Goal: Navigation & Orientation: Find specific page/section

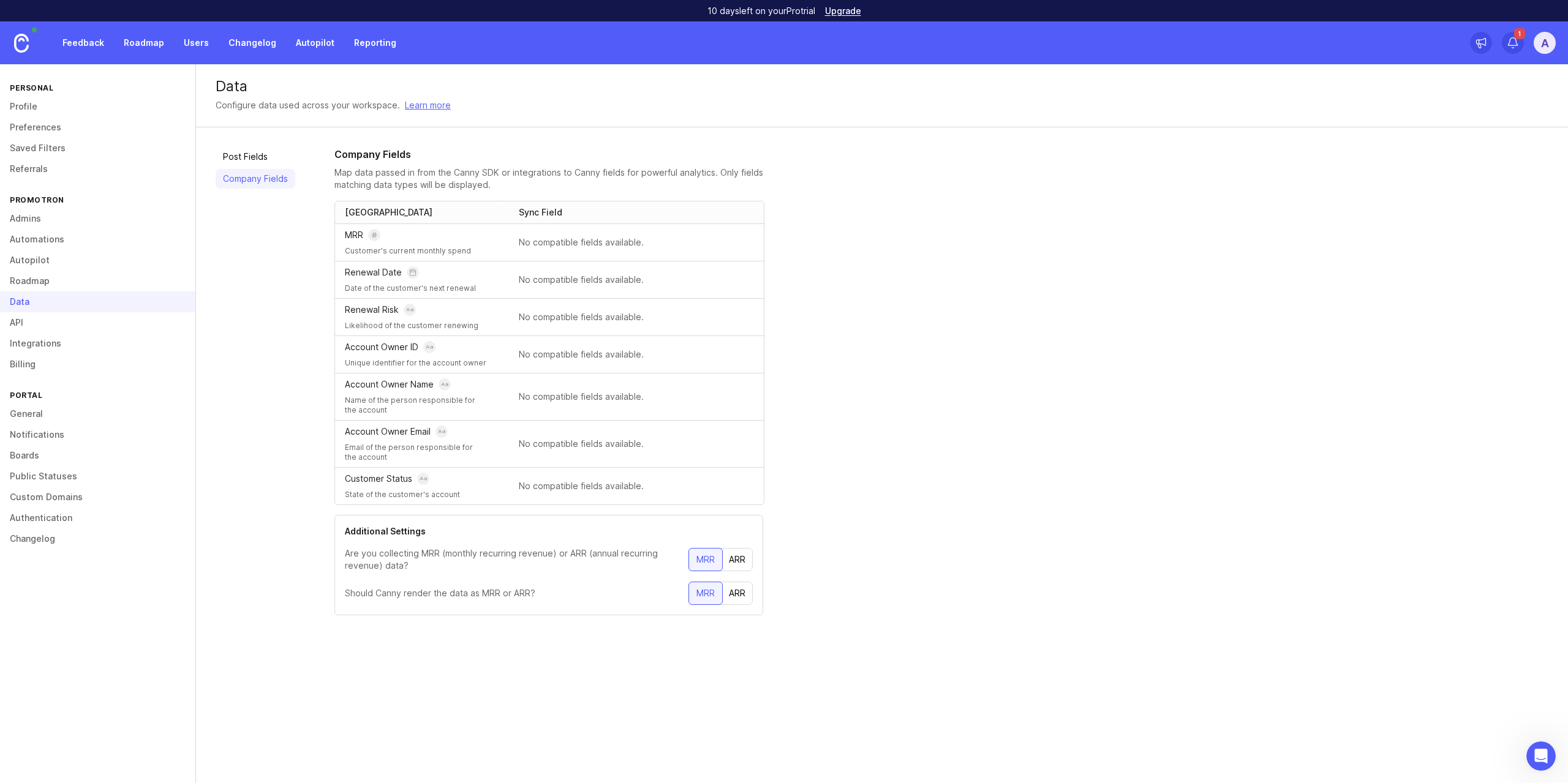
scroll to position [2, 0]
click at [102, 102] on link "Profile" at bounding box center [98, 106] width 195 height 21
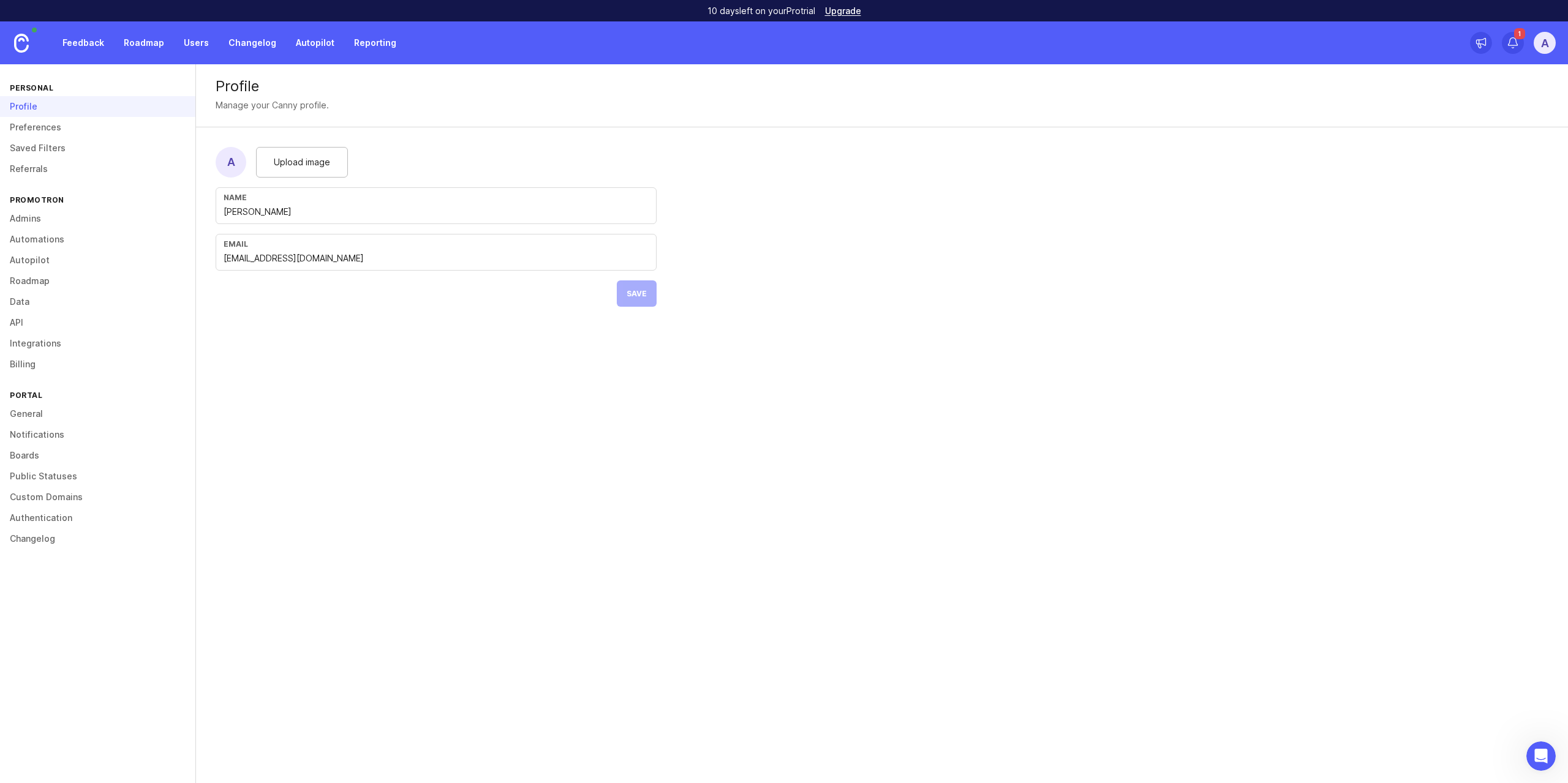
click at [101, 124] on link "Preferences" at bounding box center [98, 127] width 195 height 21
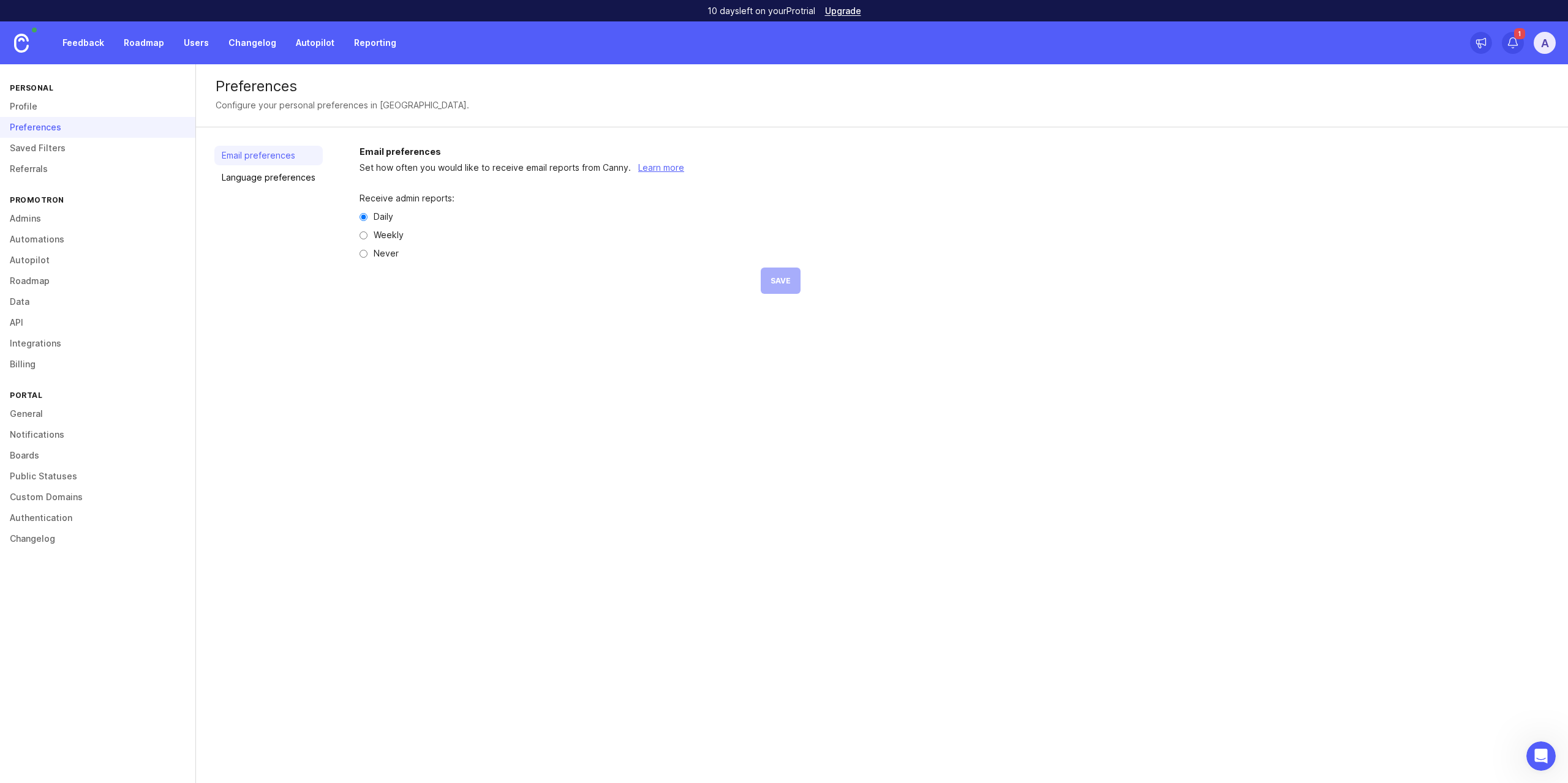
click at [123, 155] on link "Saved Filters" at bounding box center [98, 148] width 195 height 21
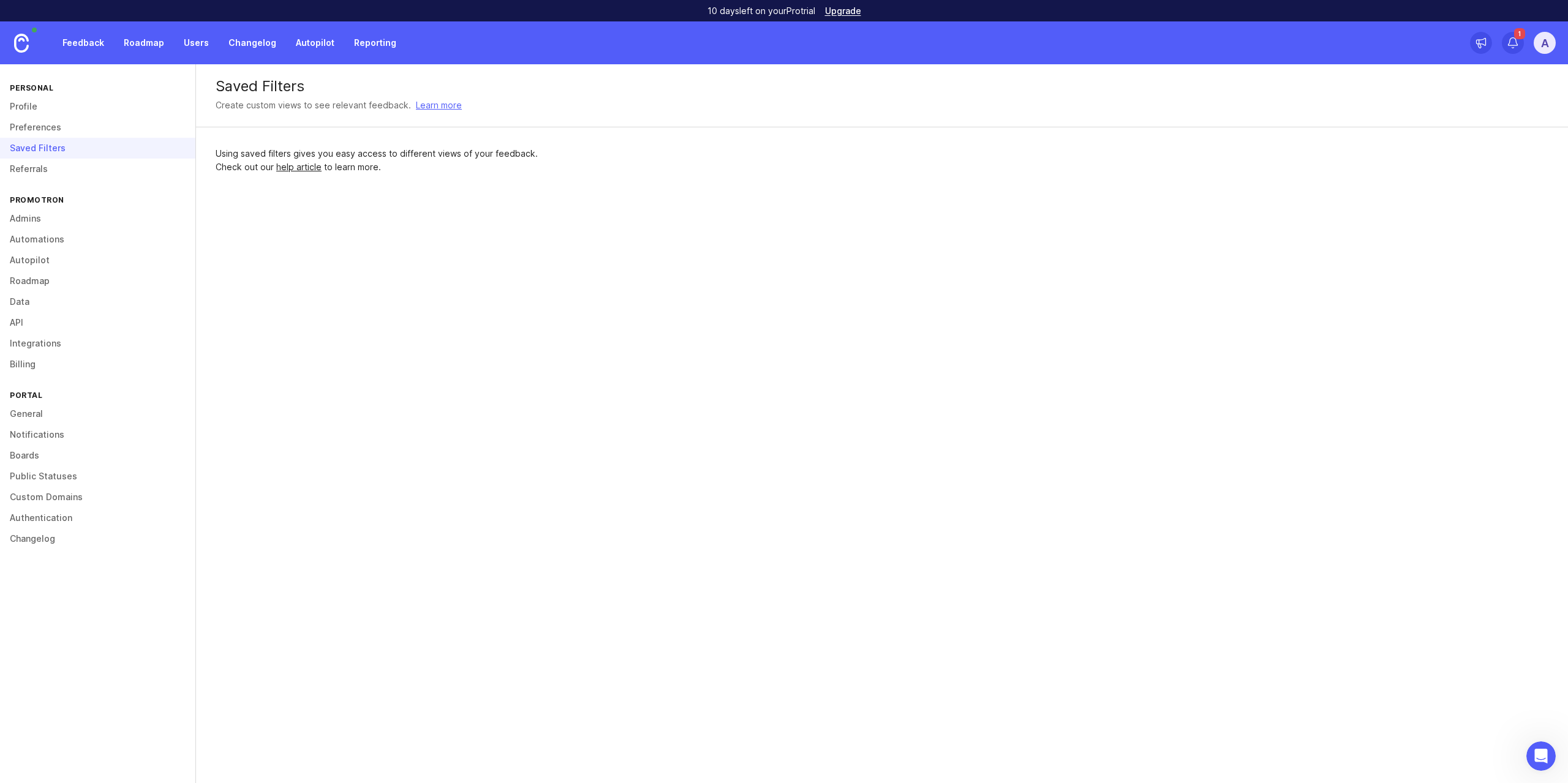
click at [109, 415] on link "General" at bounding box center [98, 414] width 195 height 21
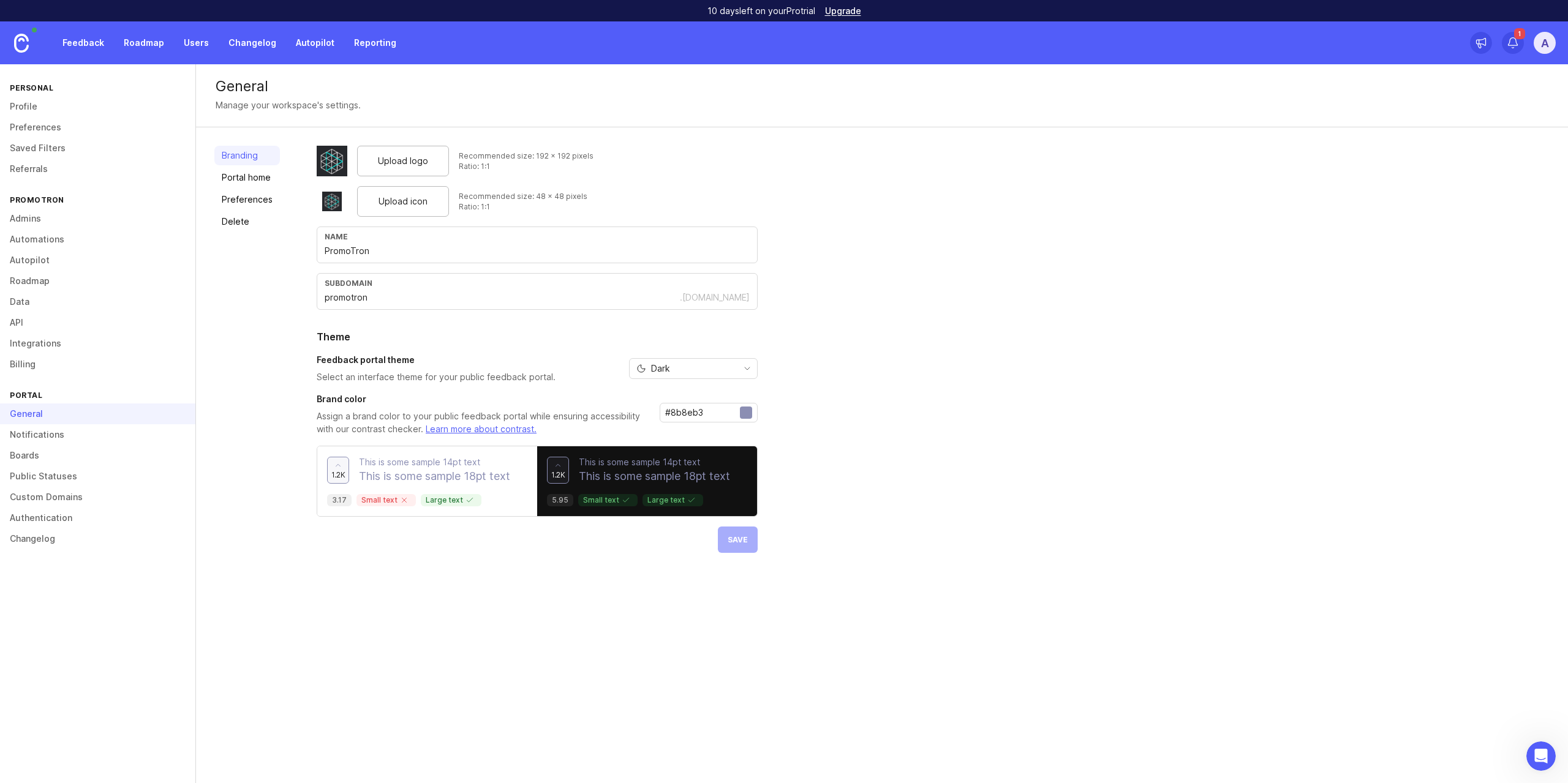
click at [261, 180] on link "Portal home" at bounding box center [247, 177] width 66 height 19
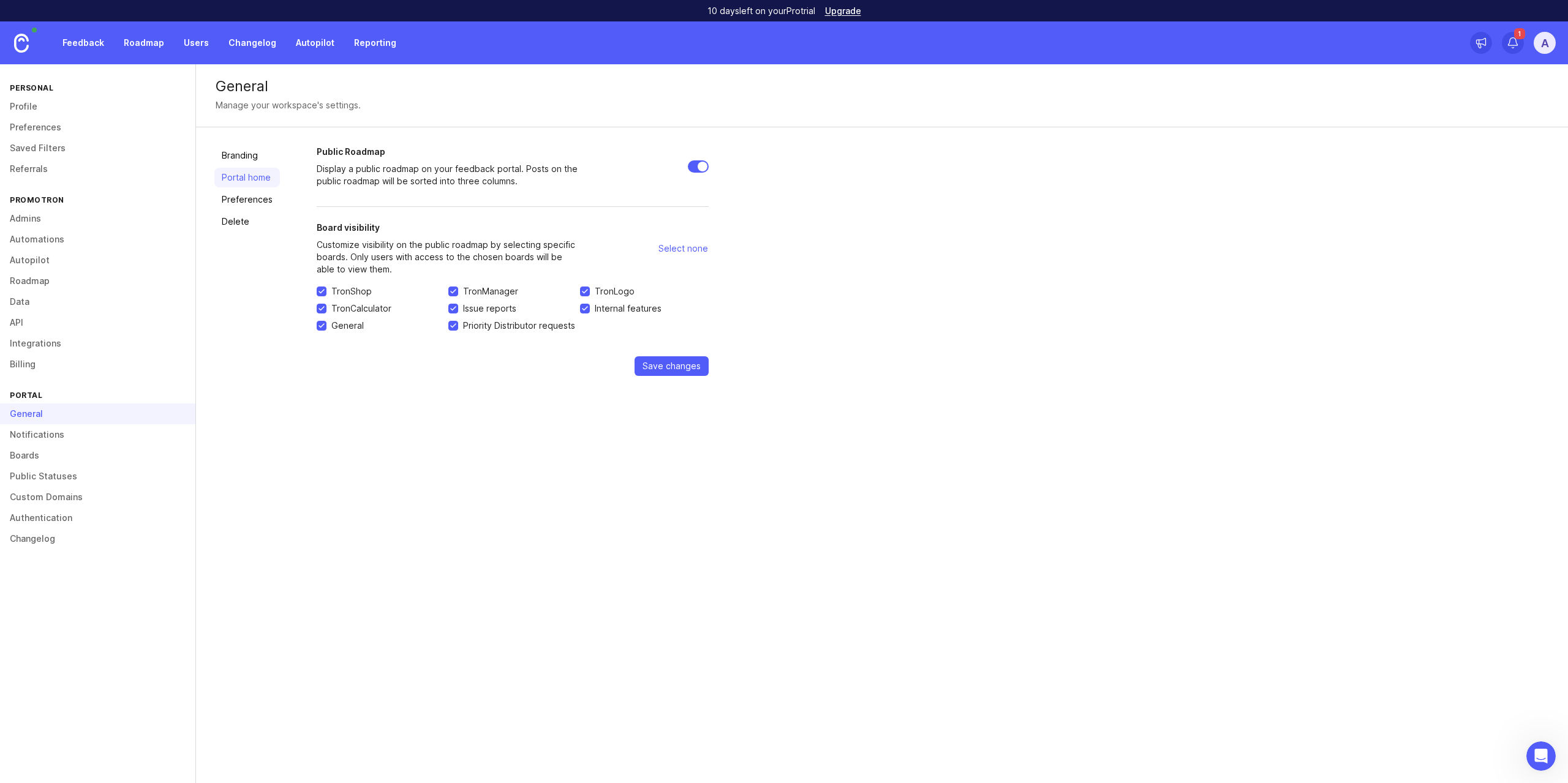
click at [253, 202] on link "Preferences" at bounding box center [247, 199] width 66 height 19
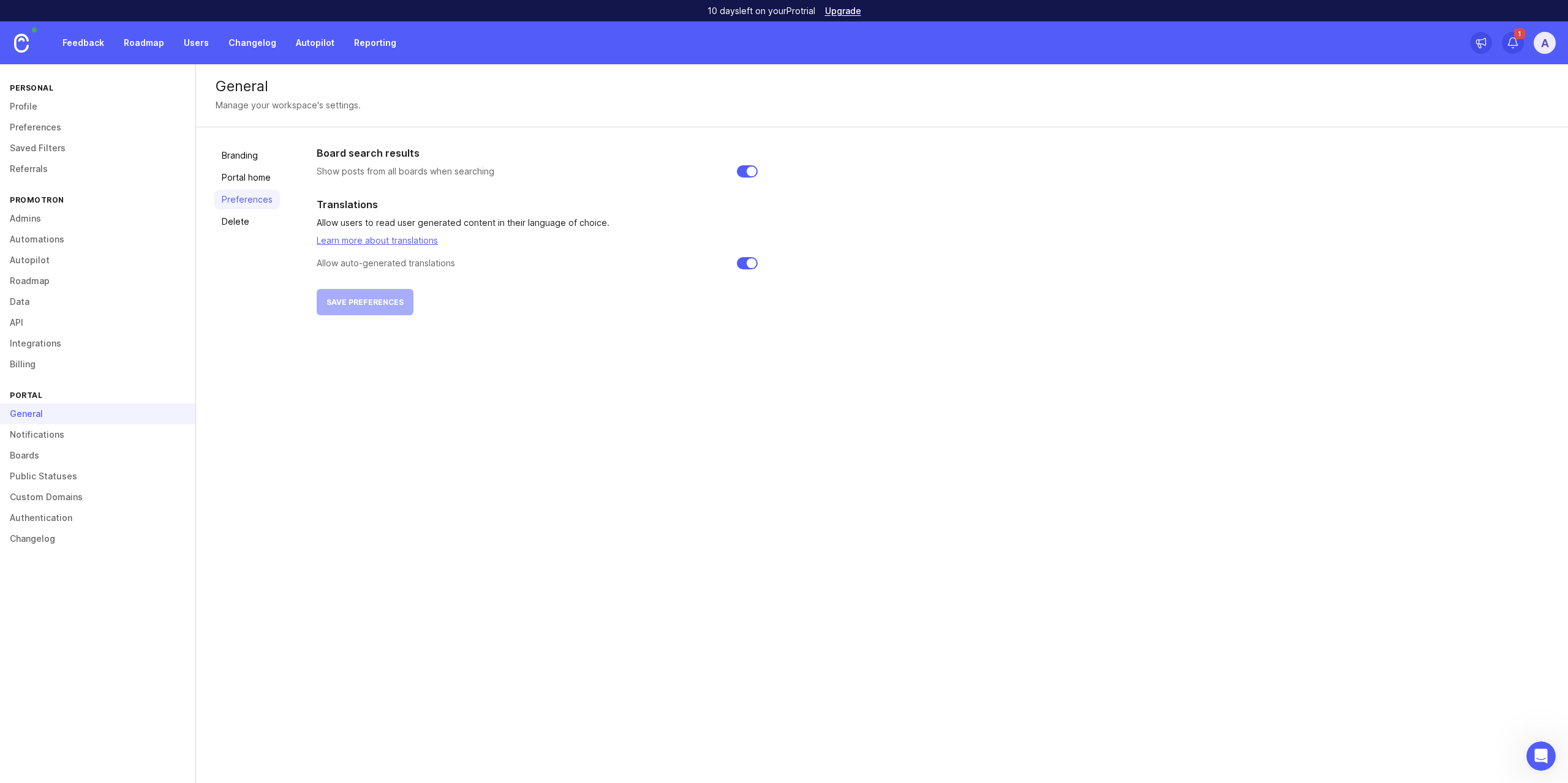
click at [398, 243] on link "Learn more about translations" at bounding box center [377, 240] width 121 height 10
click at [14, 40] on img at bounding box center [21, 43] width 15 height 19
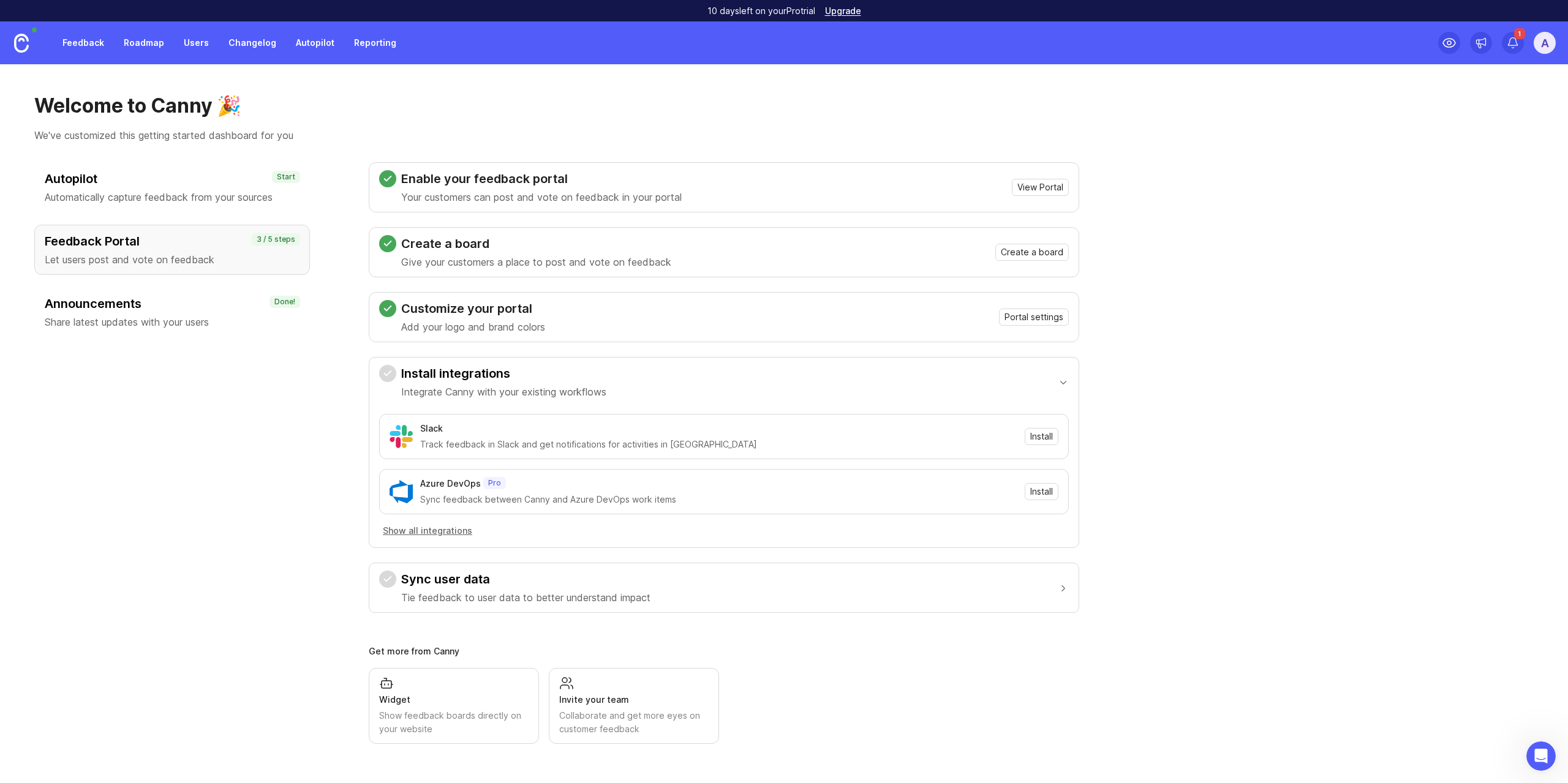
click at [361, 47] on link "Reporting" at bounding box center [375, 43] width 57 height 22
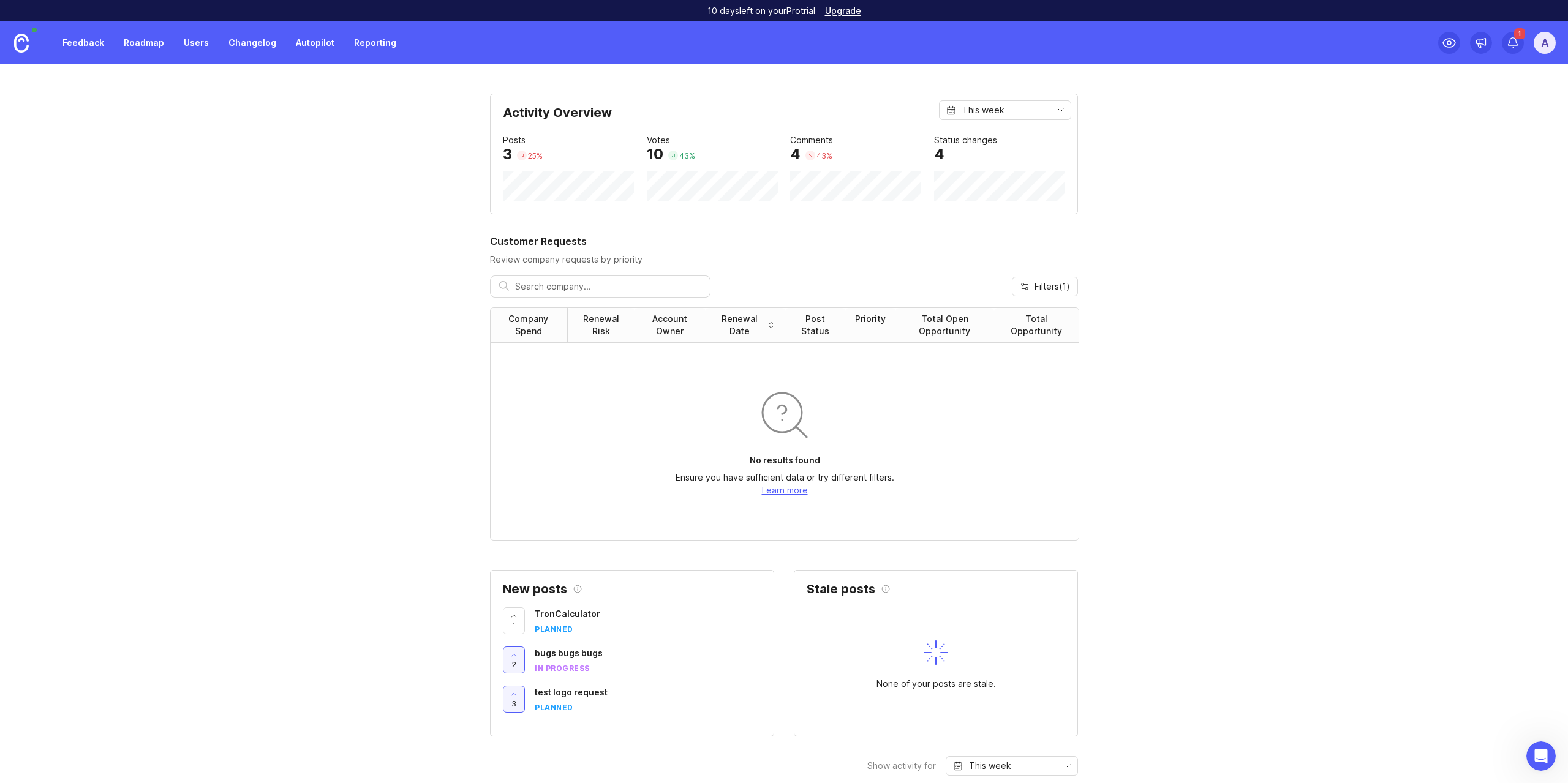
click at [11, 40] on link at bounding box center [21, 43] width 43 height 43
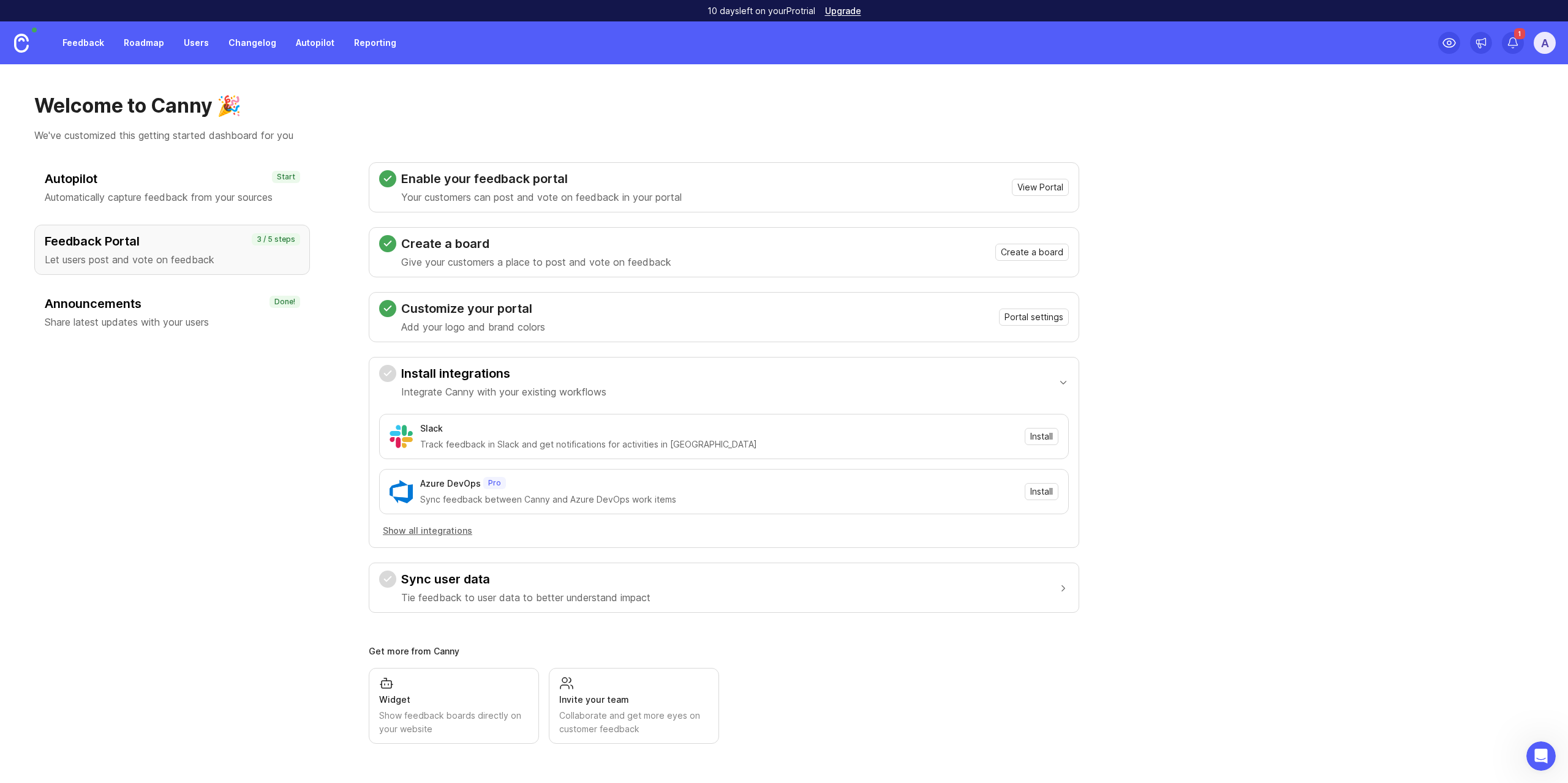
click at [310, 49] on link "Autopilot" at bounding box center [315, 43] width 53 height 22
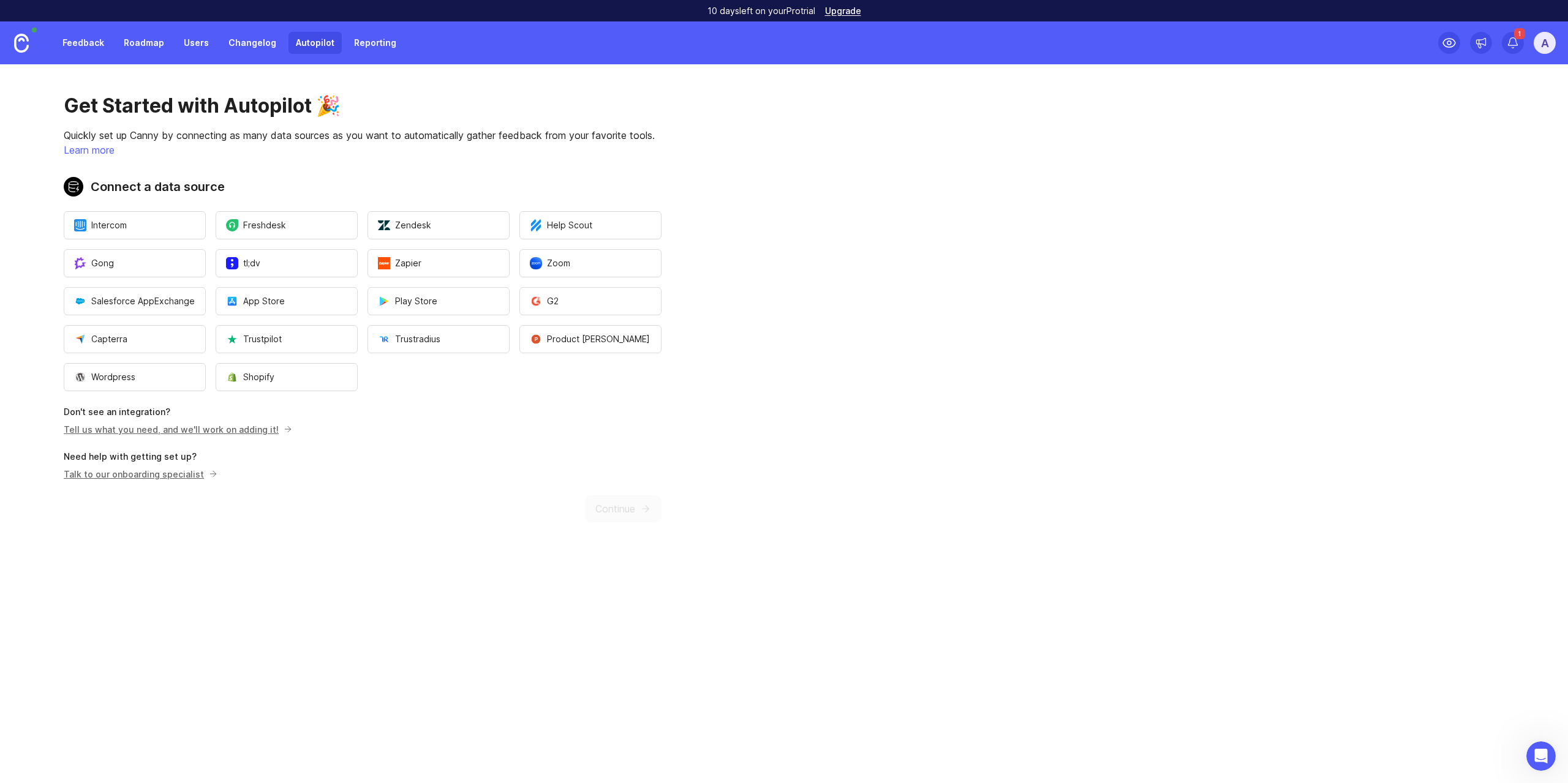
click at [378, 46] on link "Reporting" at bounding box center [375, 43] width 57 height 22
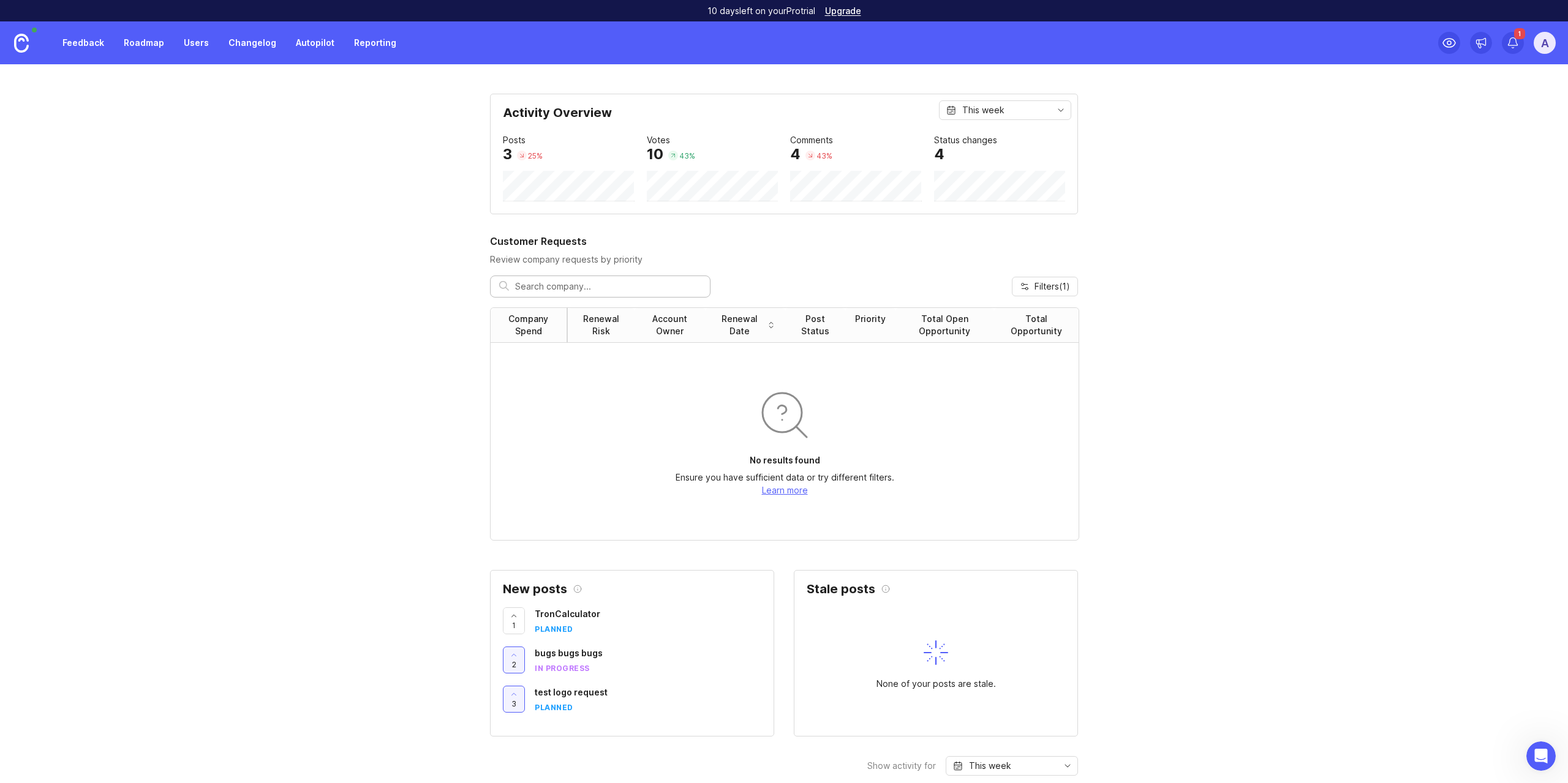
click at [77, 42] on link "Feedback" at bounding box center [83, 43] width 57 height 22
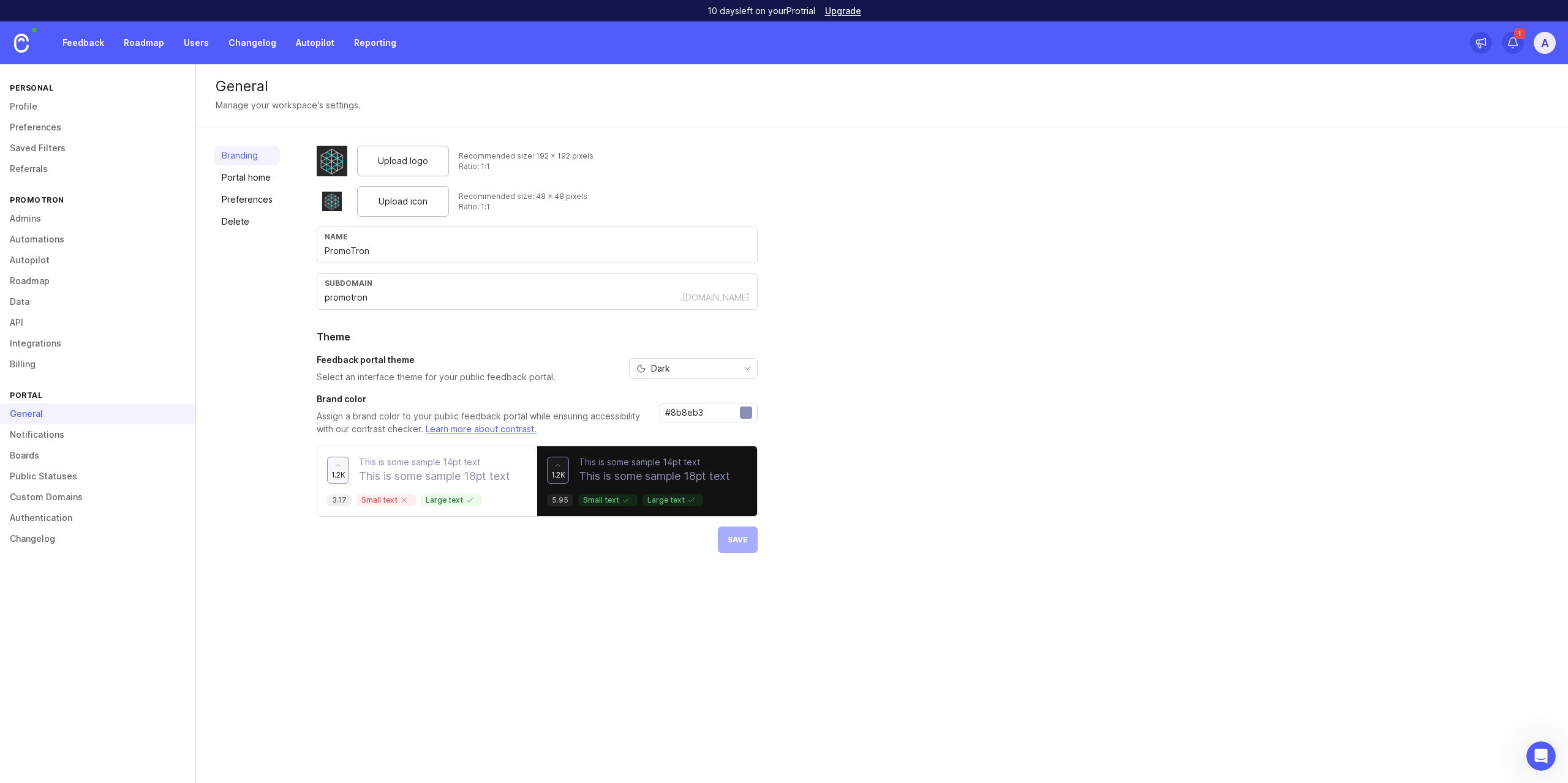
click at [34, 363] on link "Billing" at bounding box center [98, 364] width 195 height 21
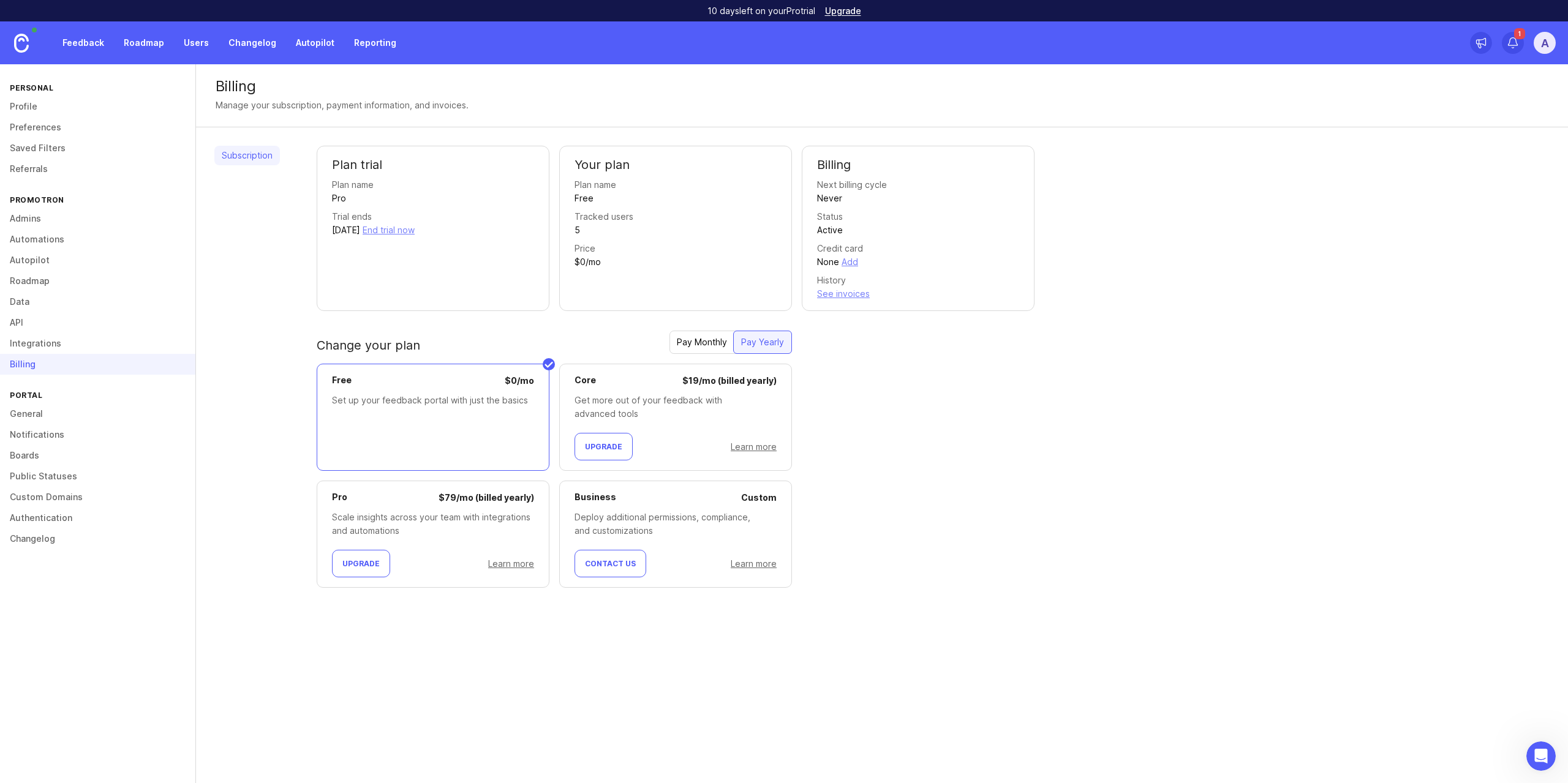
click at [996, 471] on div "Plan trial Plan name Pro Trial ends October 2, 2025 End trial now Your plan Pla…" at bounding box center [933, 376] width 1233 height 462
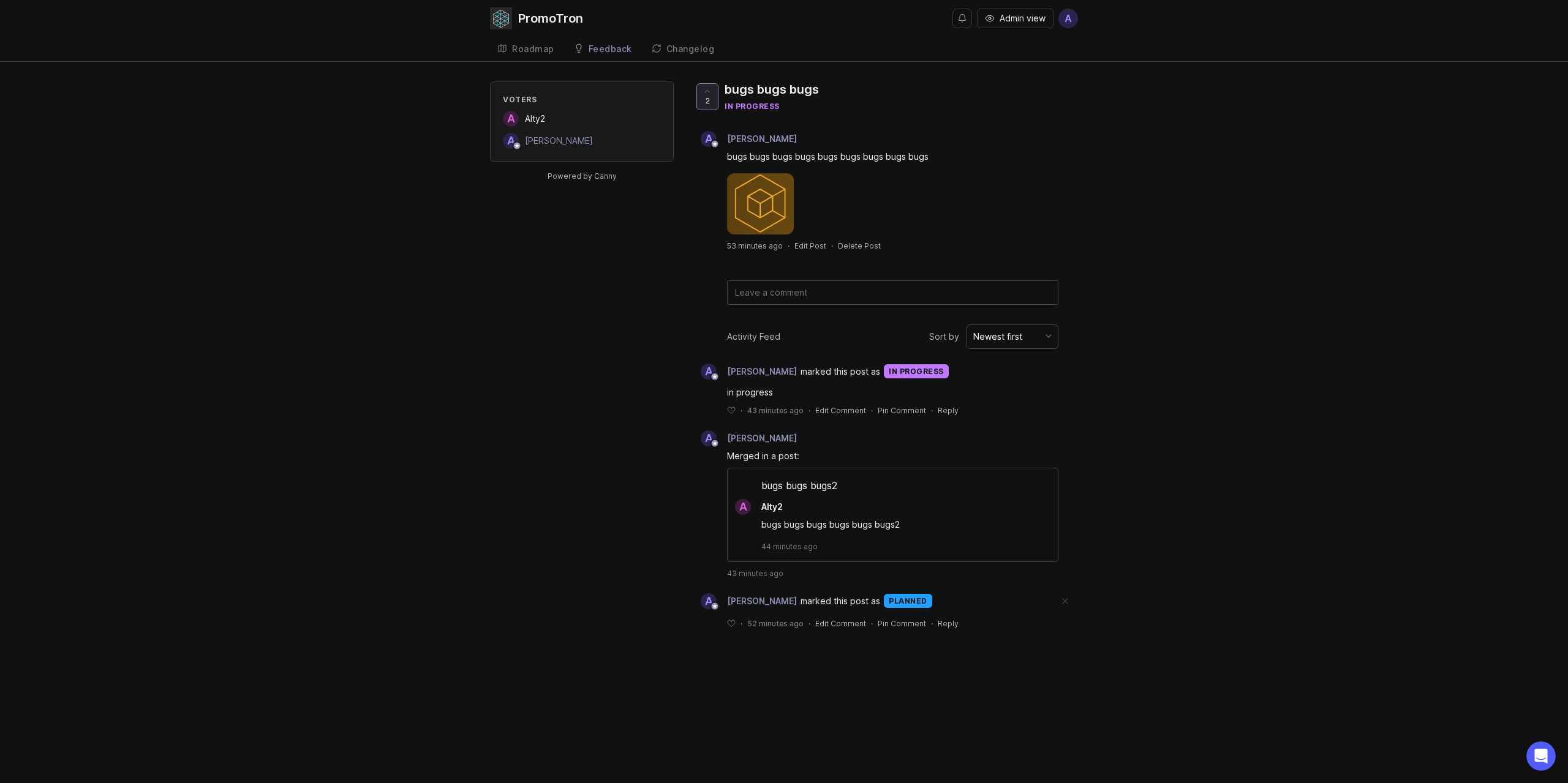
scroll to position [1502, 0]
click at [544, 18] on div "PromoTron" at bounding box center [550, 17] width 65 height 12
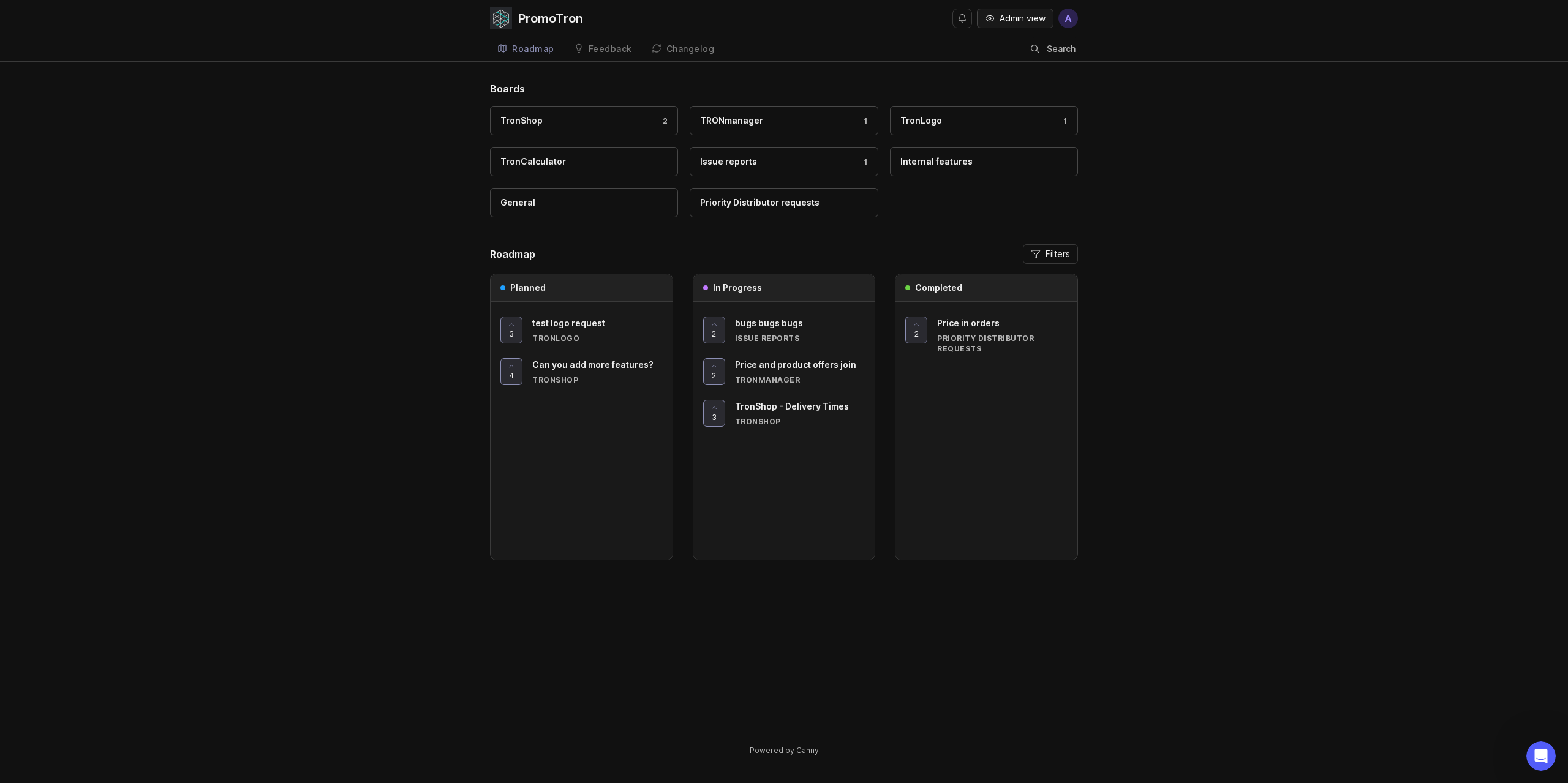
click at [1022, 21] on span "Admin view" at bounding box center [1022, 17] width 46 height 12
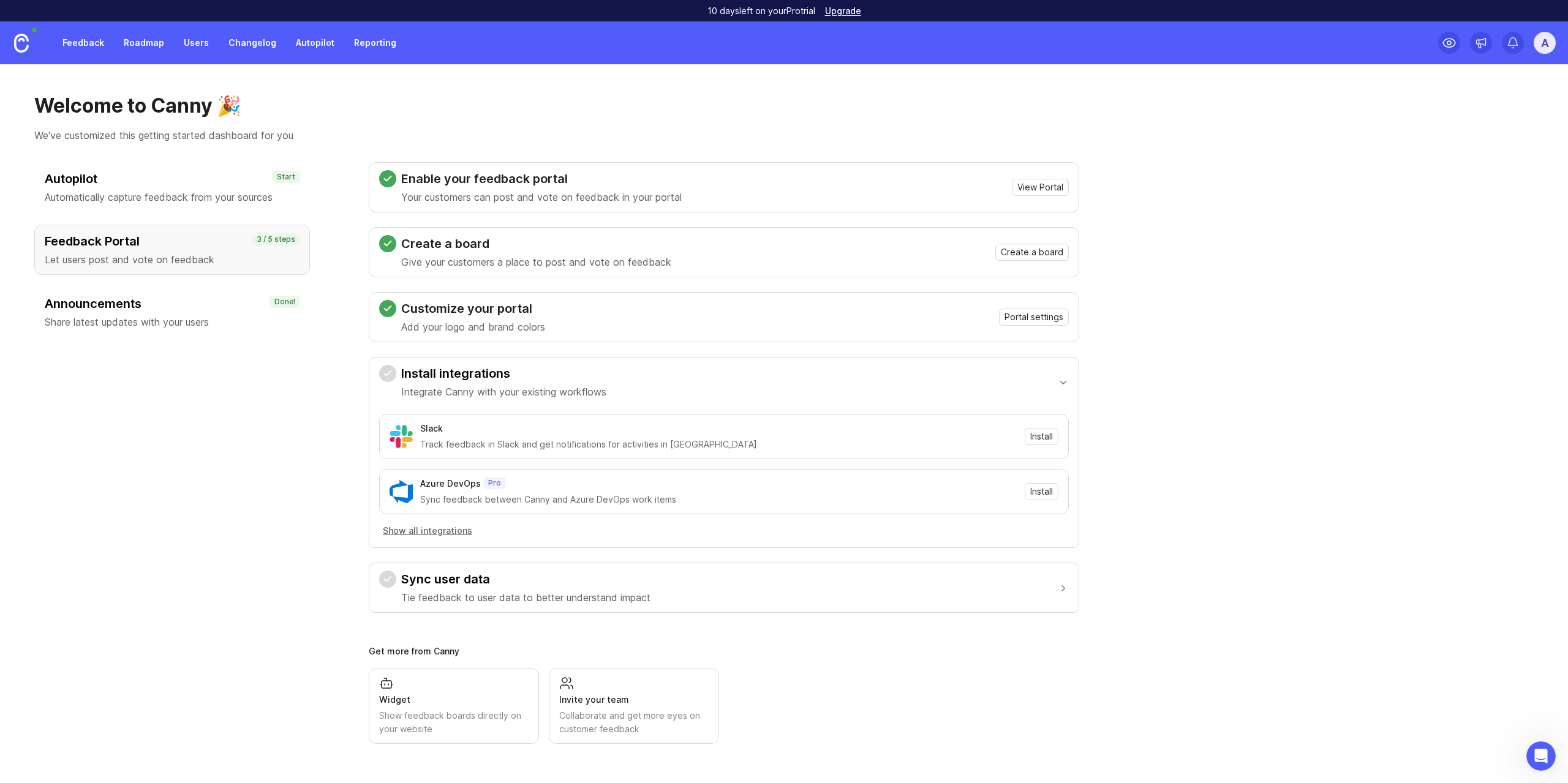
click at [254, 26] on div "Feedback Roadmap Users Changelog Autopilot Reporting" at bounding box center [201, 43] width 404 height 43
click at [251, 37] on link "Changelog" at bounding box center [253, 43] width 63 height 22
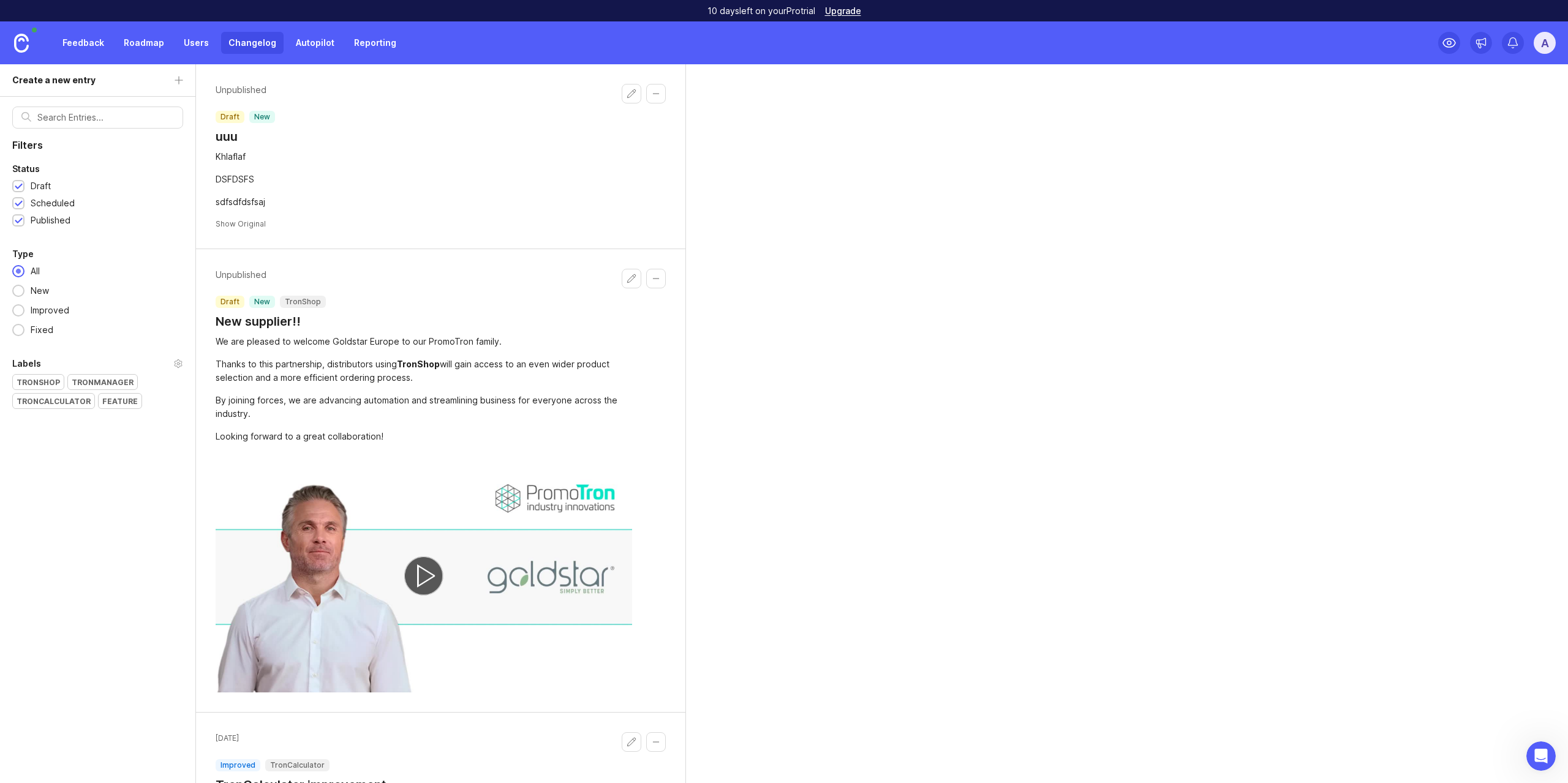
click at [236, 138] on h1 "uuu" at bounding box center [244, 136] width 59 height 17
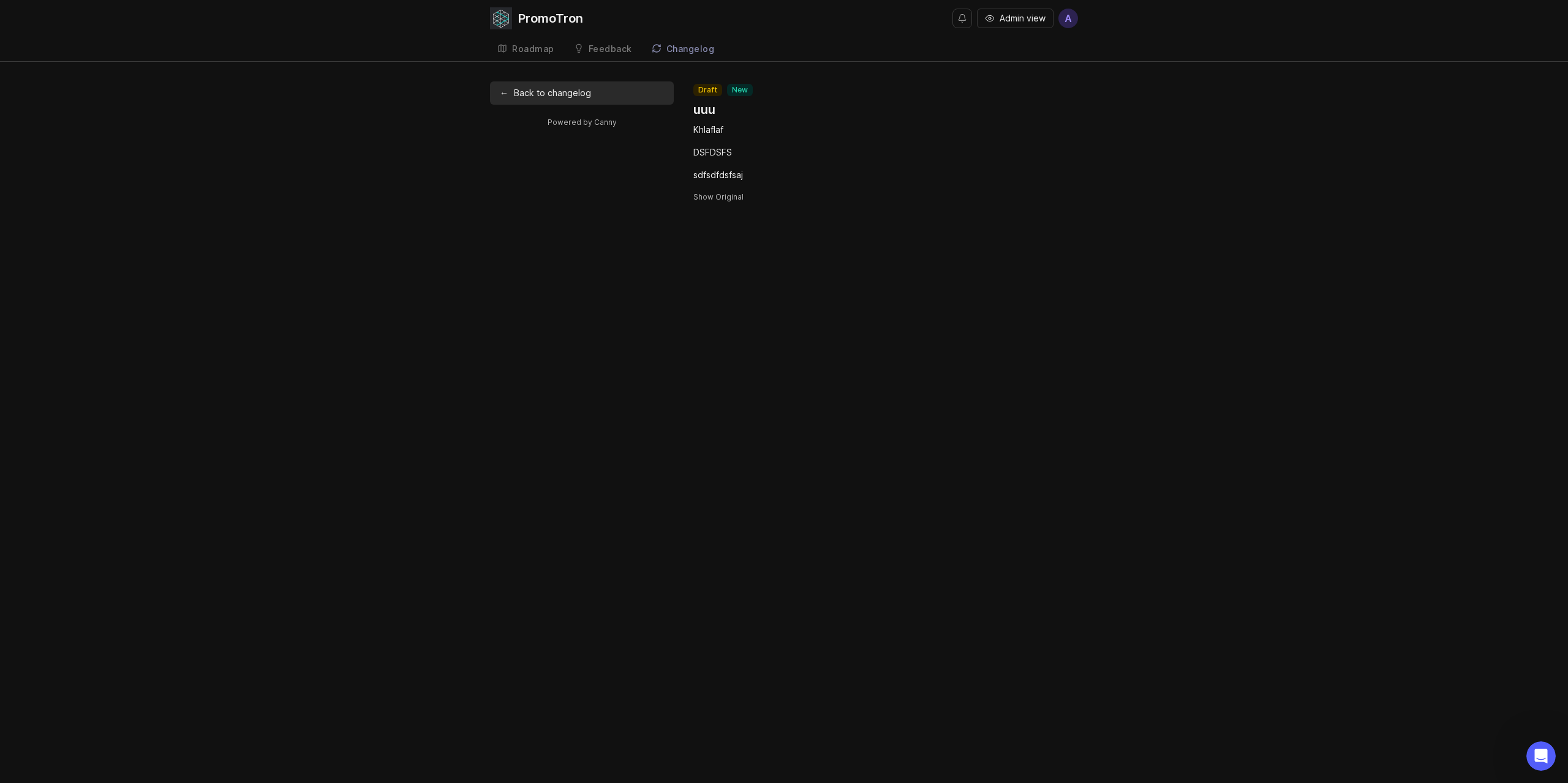
click at [717, 197] on button "Show Original" at bounding box center [717, 196] width 50 height 10
click at [607, 92] on link "← Back to changelog" at bounding box center [582, 93] width 184 height 24
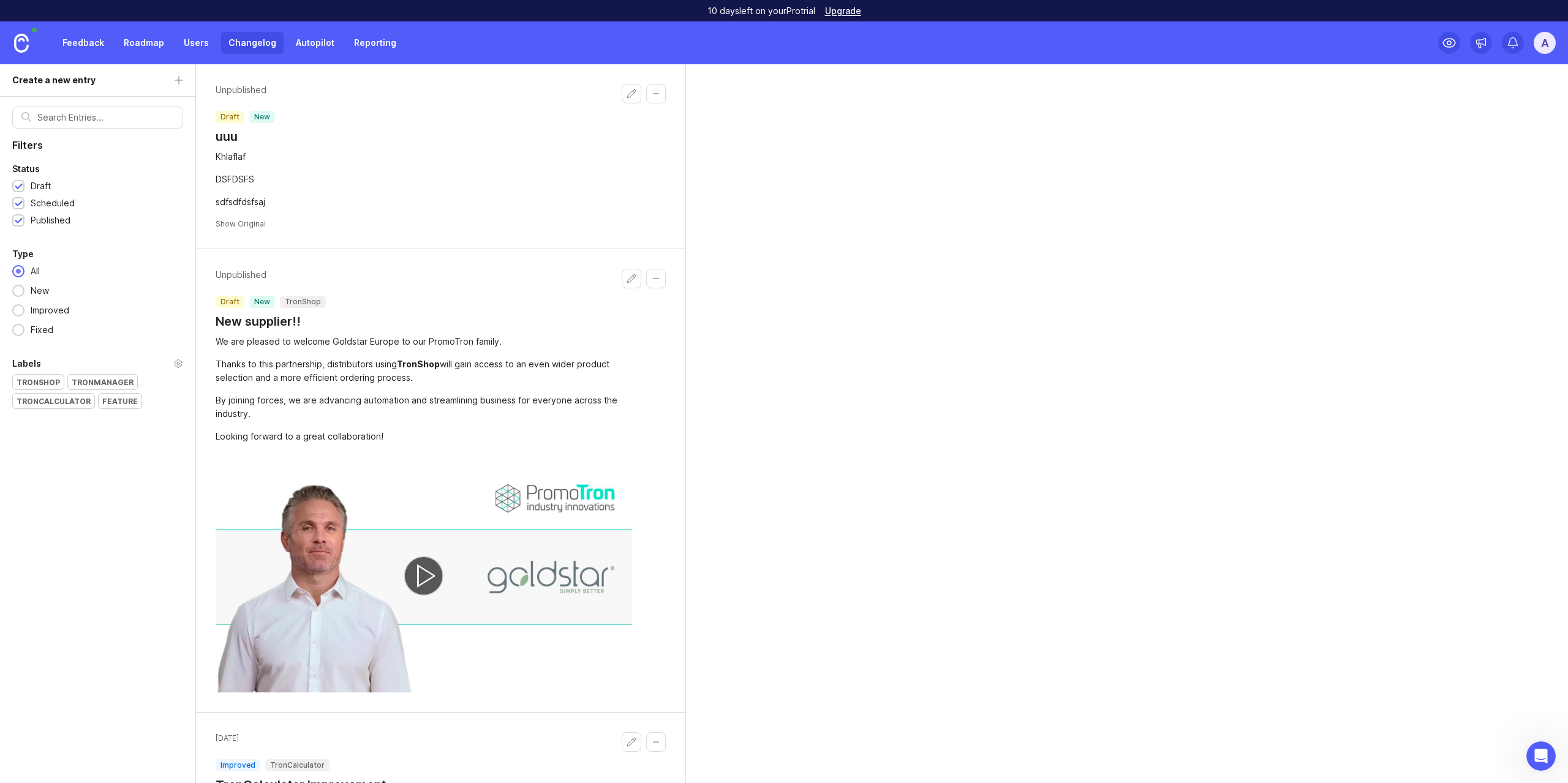
click at [256, 227] on button "Show Original" at bounding box center [240, 223] width 50 height 10
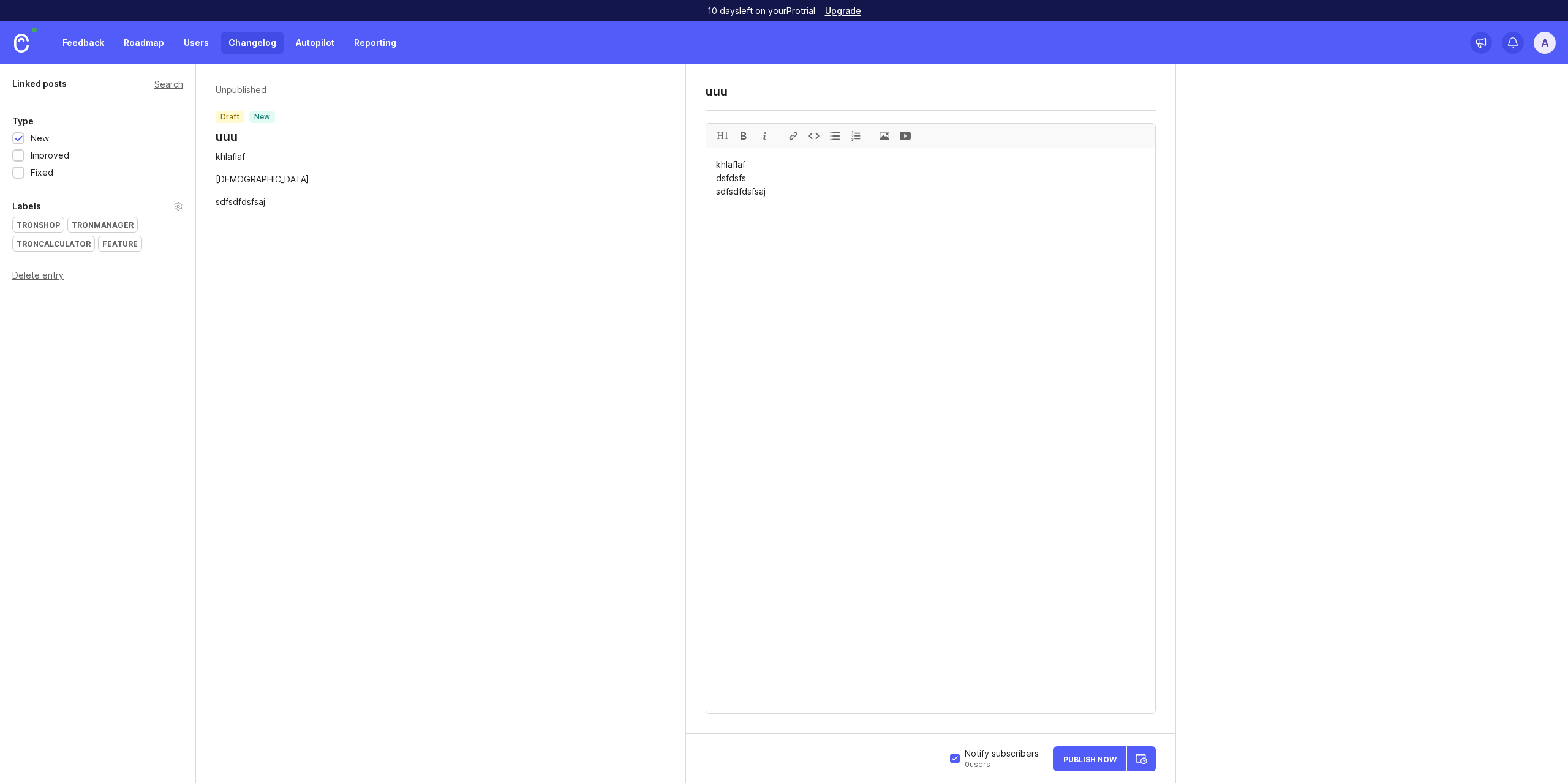
click at [29, 42] on img at bounding box center [21, 43] width 15 height 19
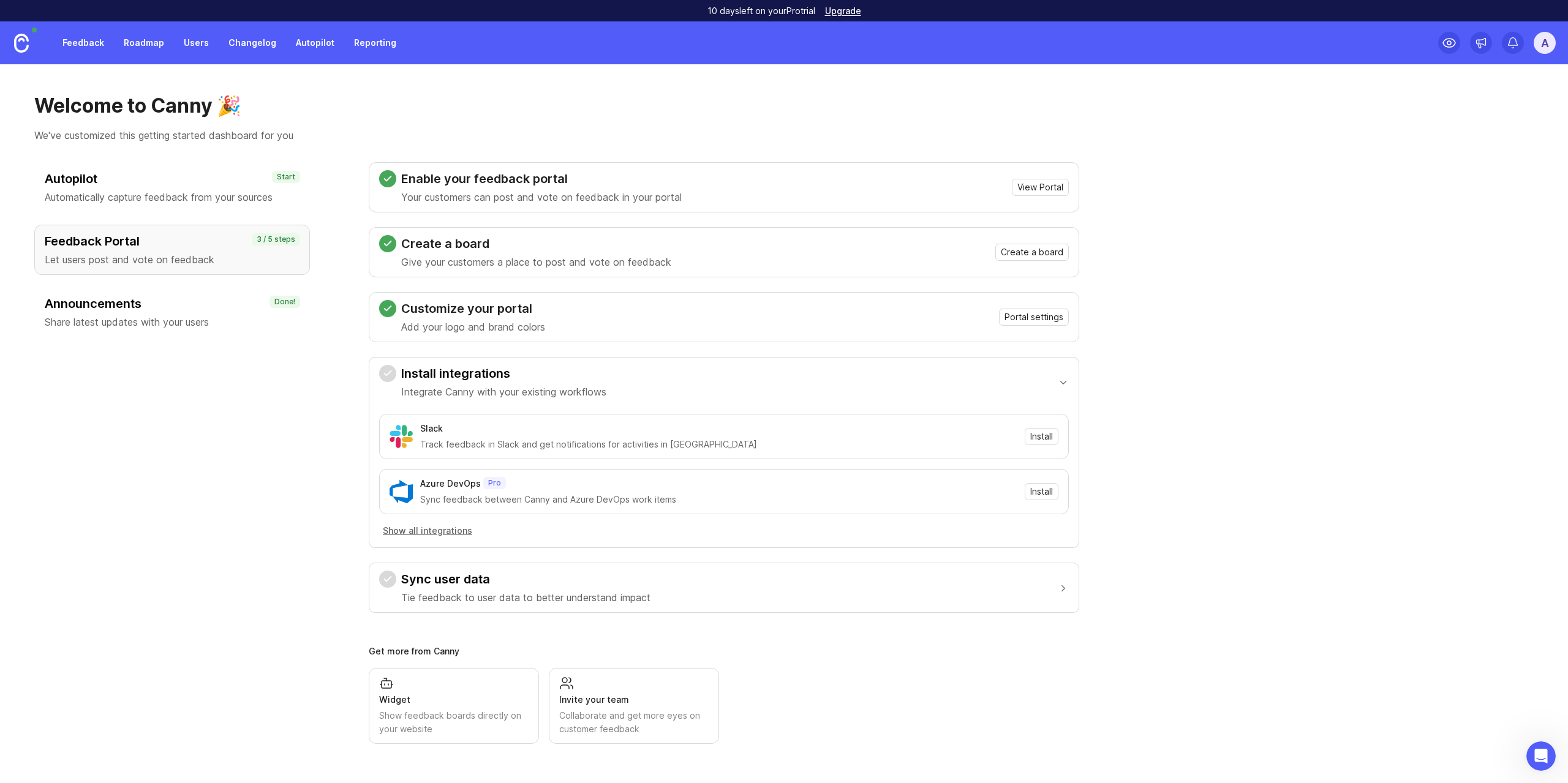
click at [84, 47] on link "Feedback" at bounding box center [83, 43] width 57 height 22
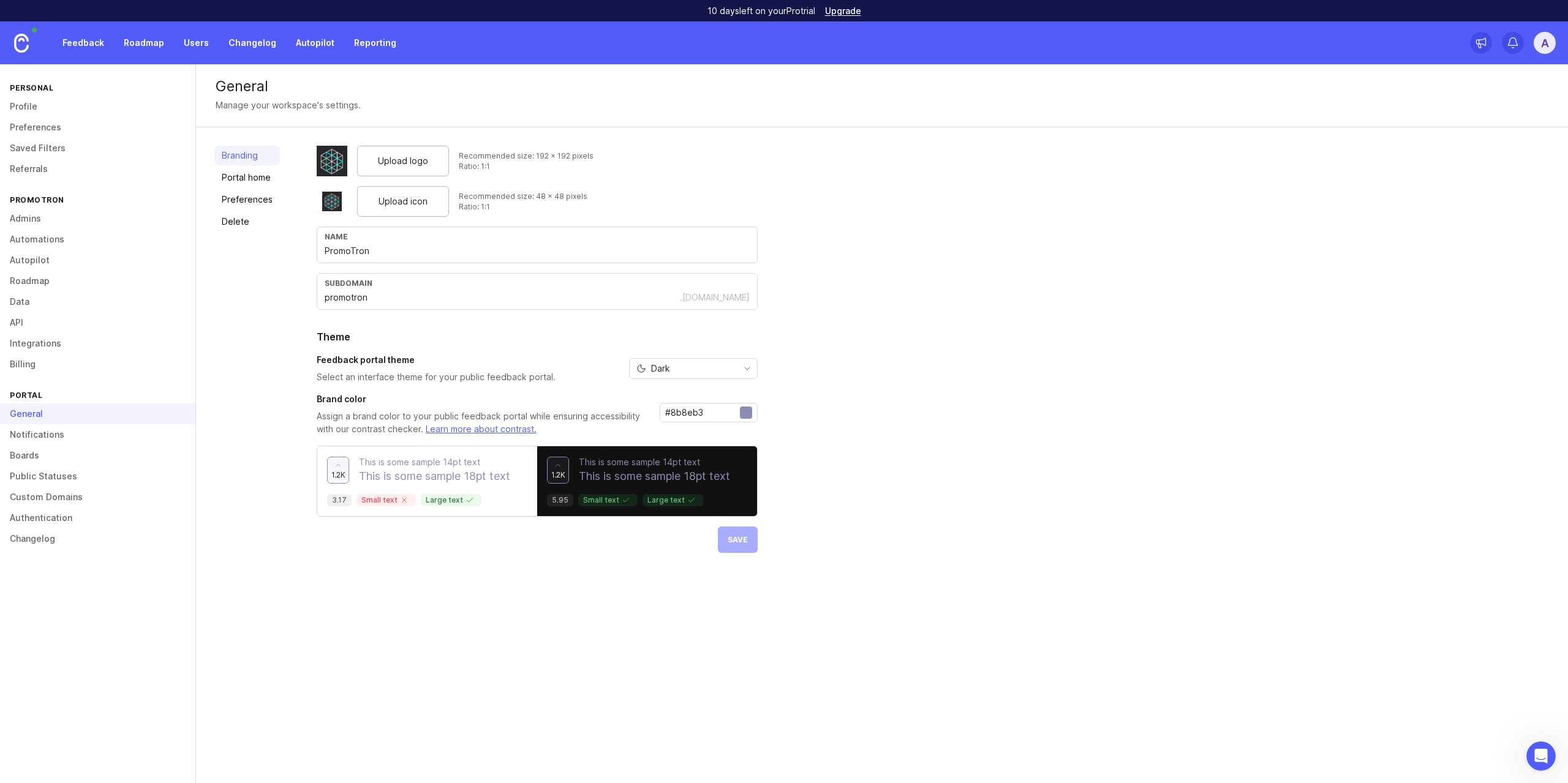
click at [53, 537] on link "Changelog" at bounding box center [98, 539] width 195 height 21
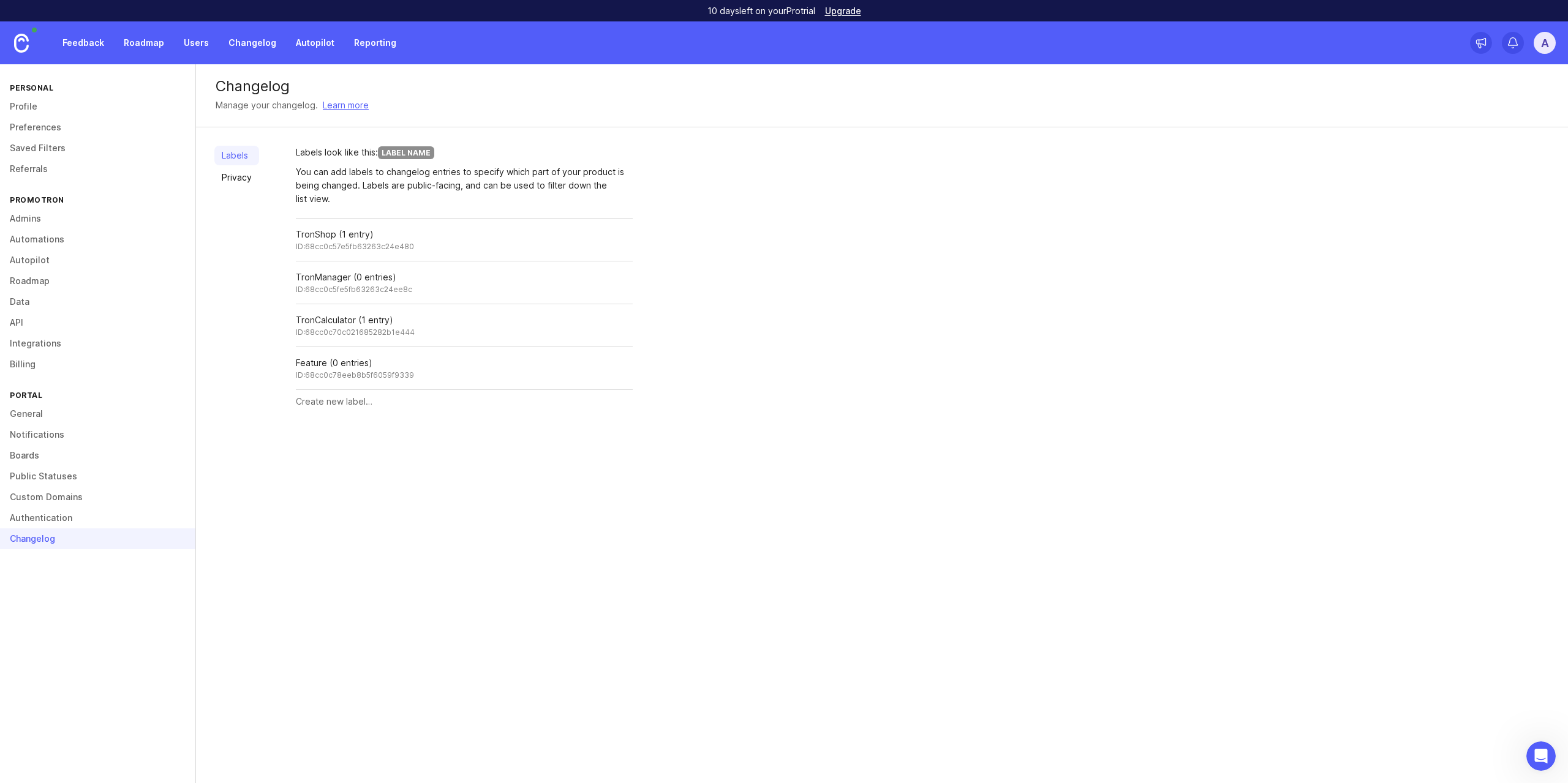
click at [231, 174] on link "Privacy" at bounding box center [236, 177] width 45 height 19
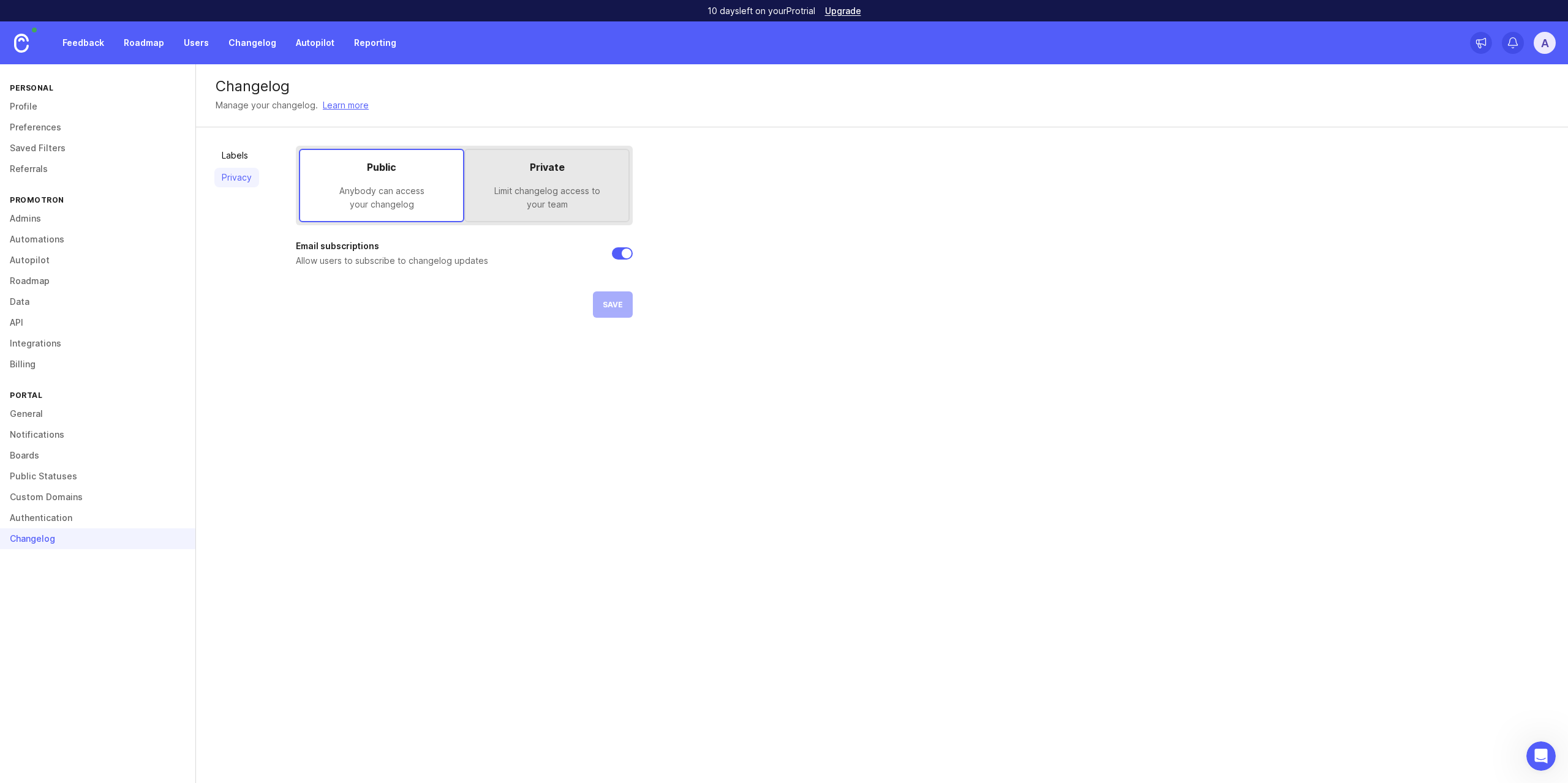
click at [381, 47] on link "Reporting" at bounding box center [375, 43] width 57 height 22
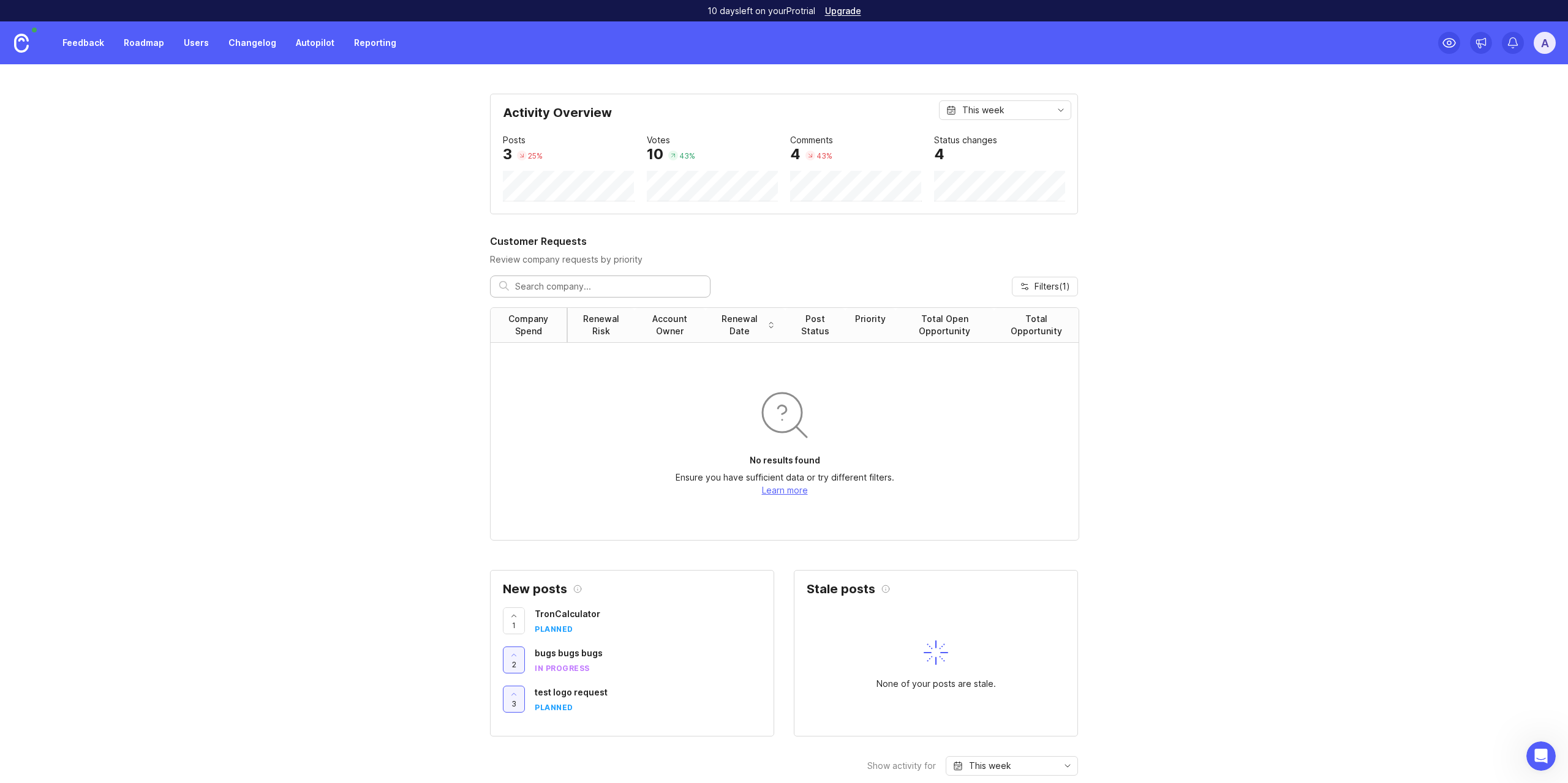
click at [80, 42] on link "Feedback" at bounding box center [83, 43] width 57 height 22
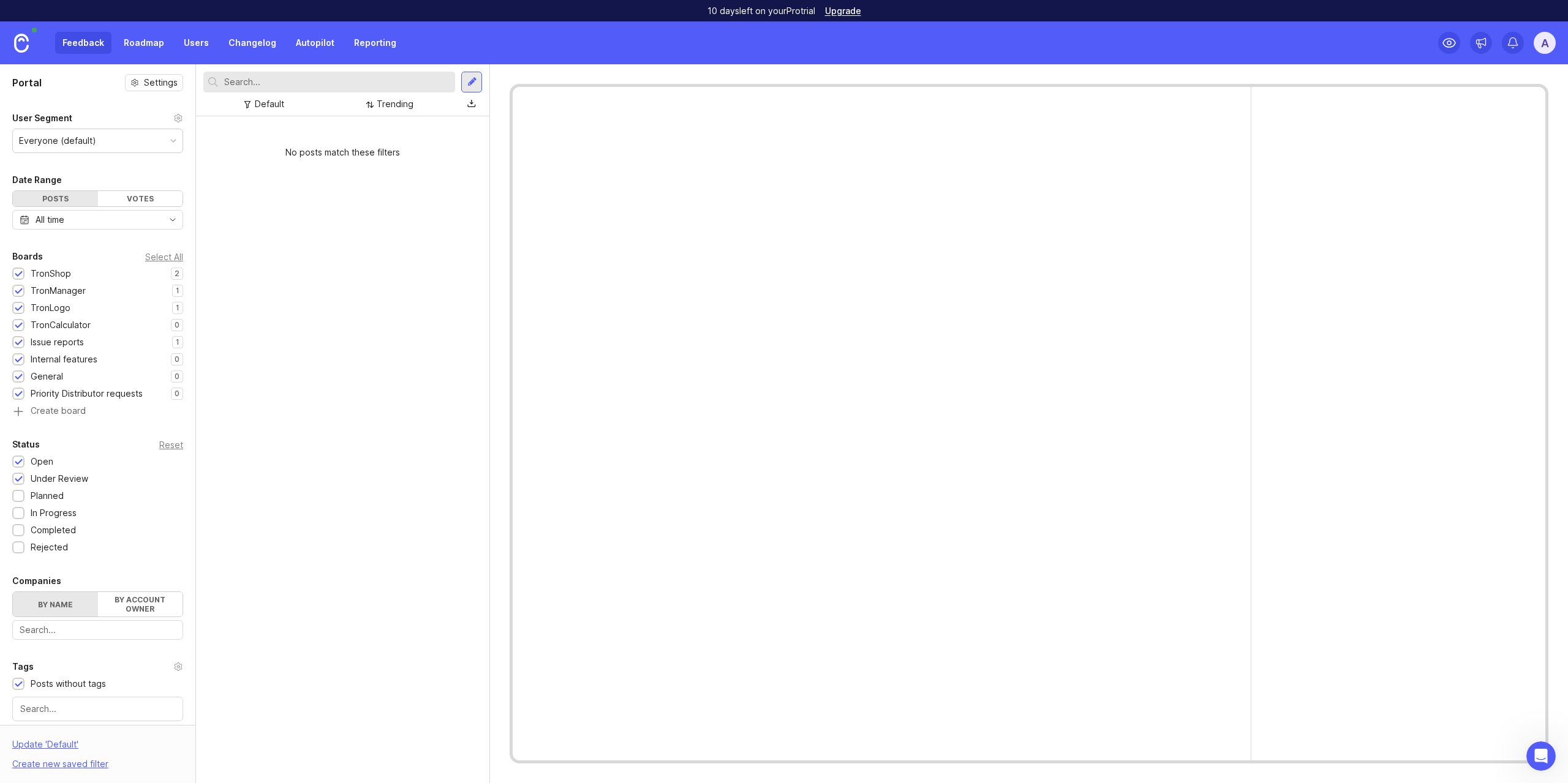
click at [12, 44] on link at bounding box center [21, 43] width 43 height 43
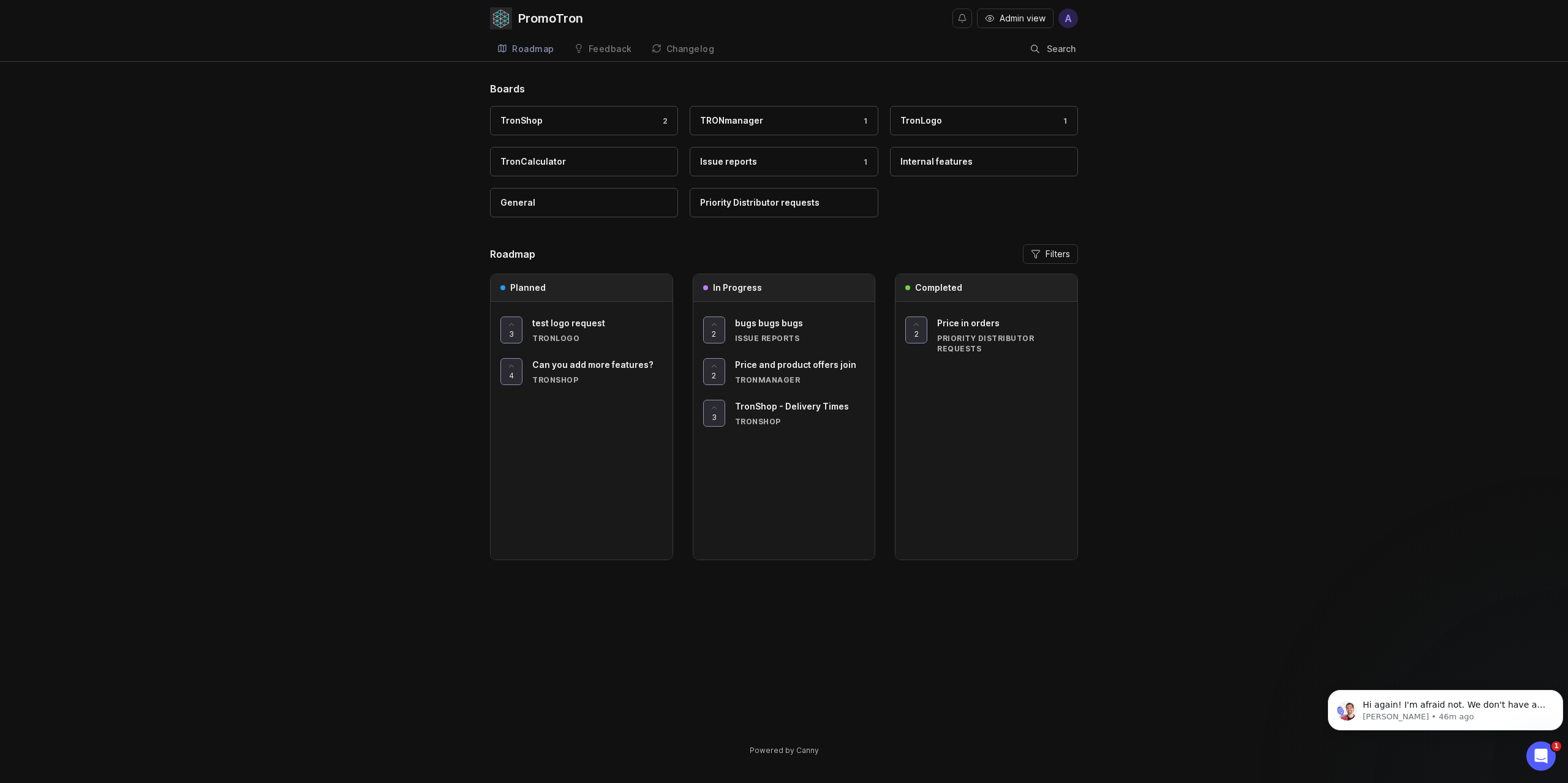
click at [673, 46] on div "Changelog" at bounding box center [690, 48] width 48 height 8
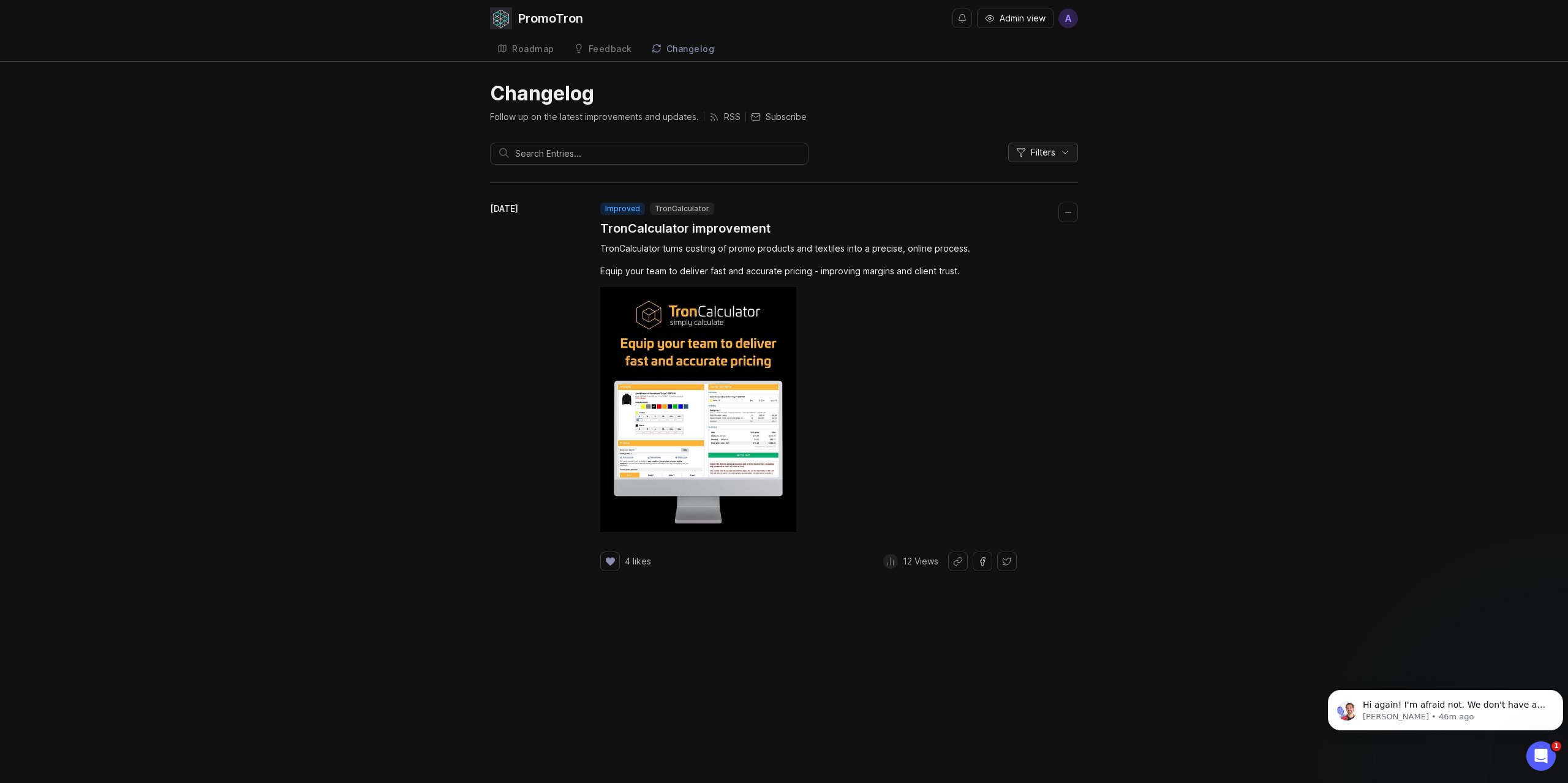
click at [1068, 158] on button "Filters" at bounding box center [1043, 152] width 70 height 19
